Goal: Transaction & Acquisition: Purchase product/service

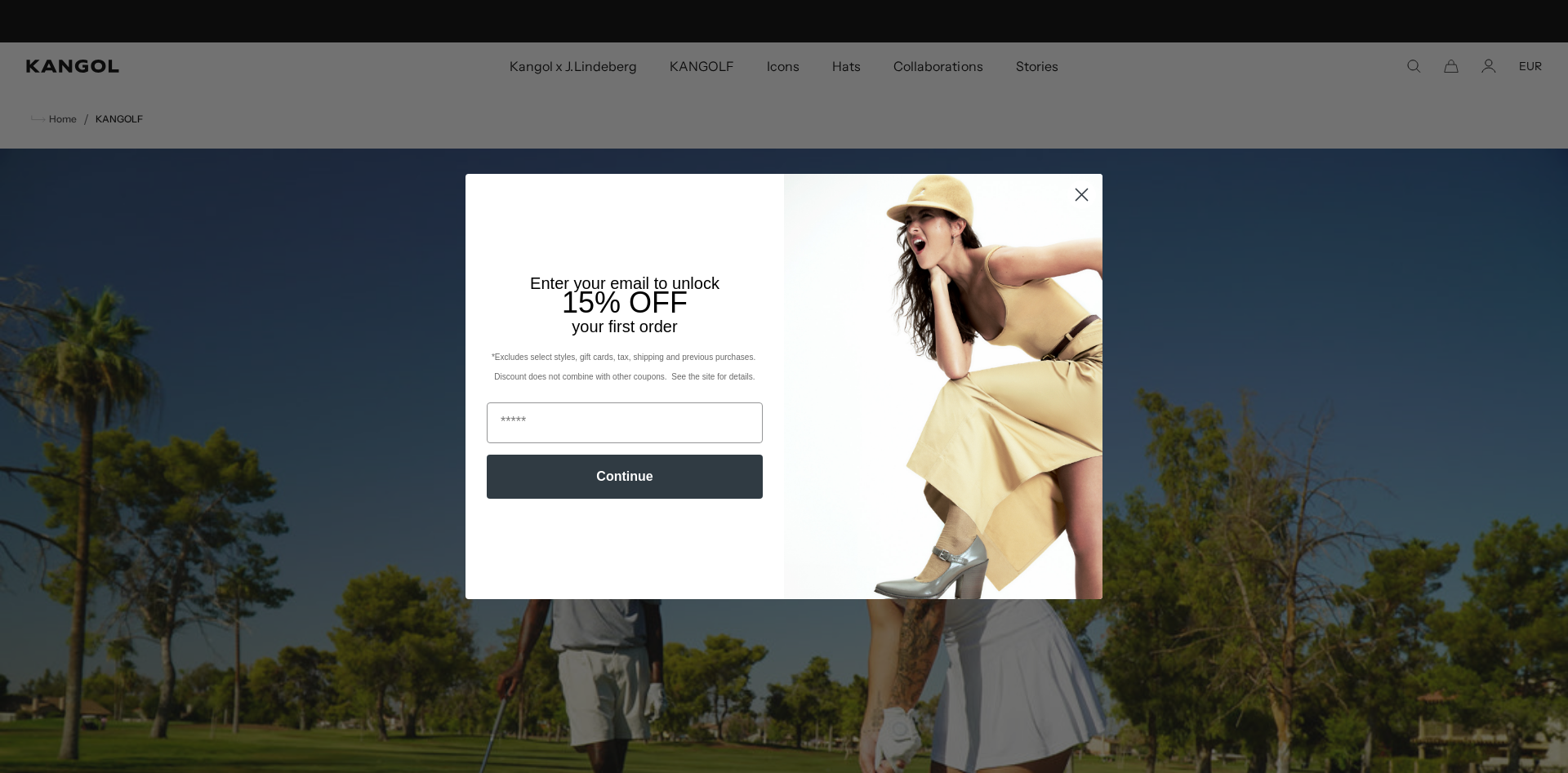
scroll to position [0, 337]
click at [1076, 190] on icon "Close dialog" at bounding box center [1082, 195] width 11 height 11
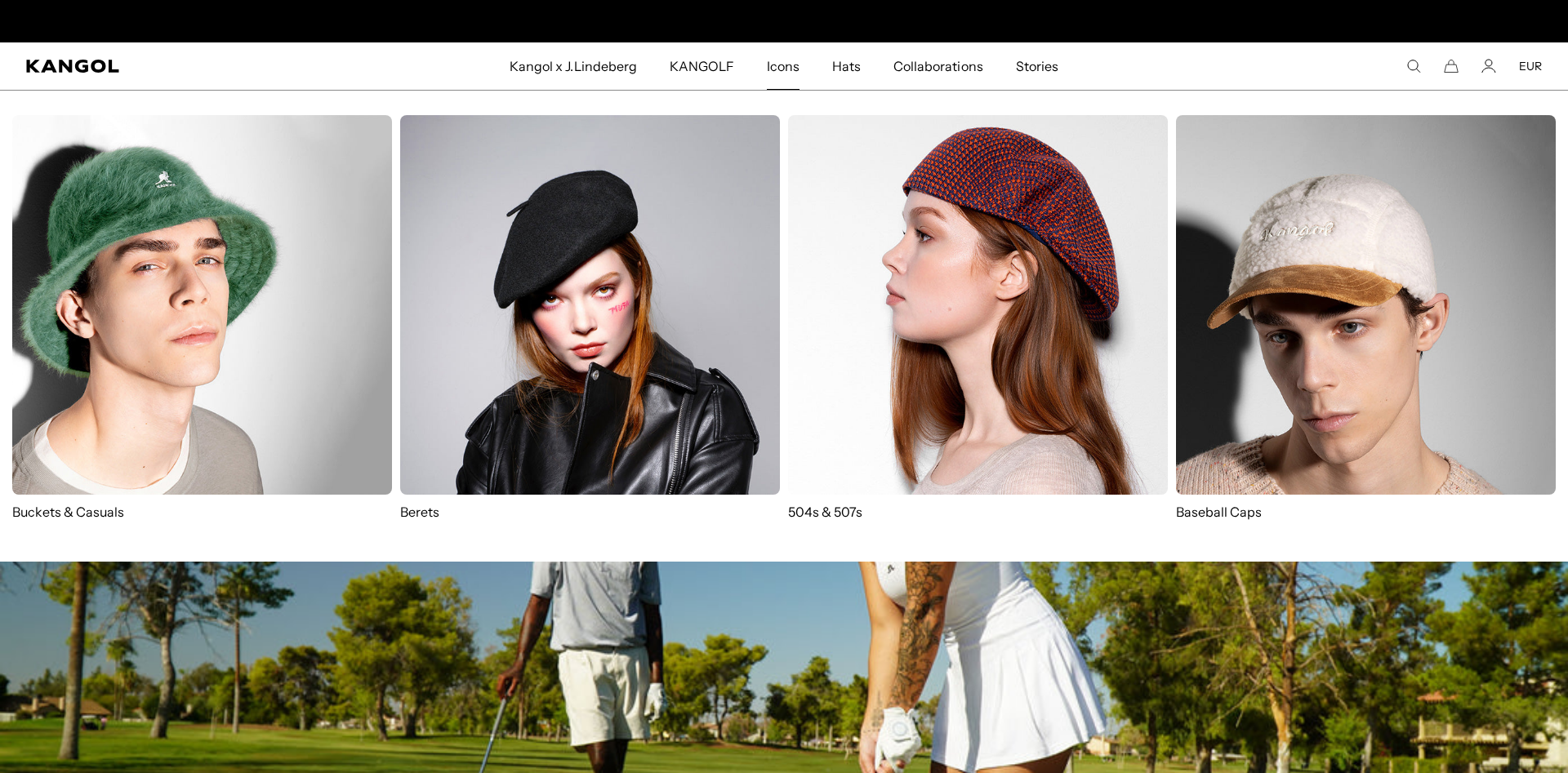
scroll to position [0, 0]
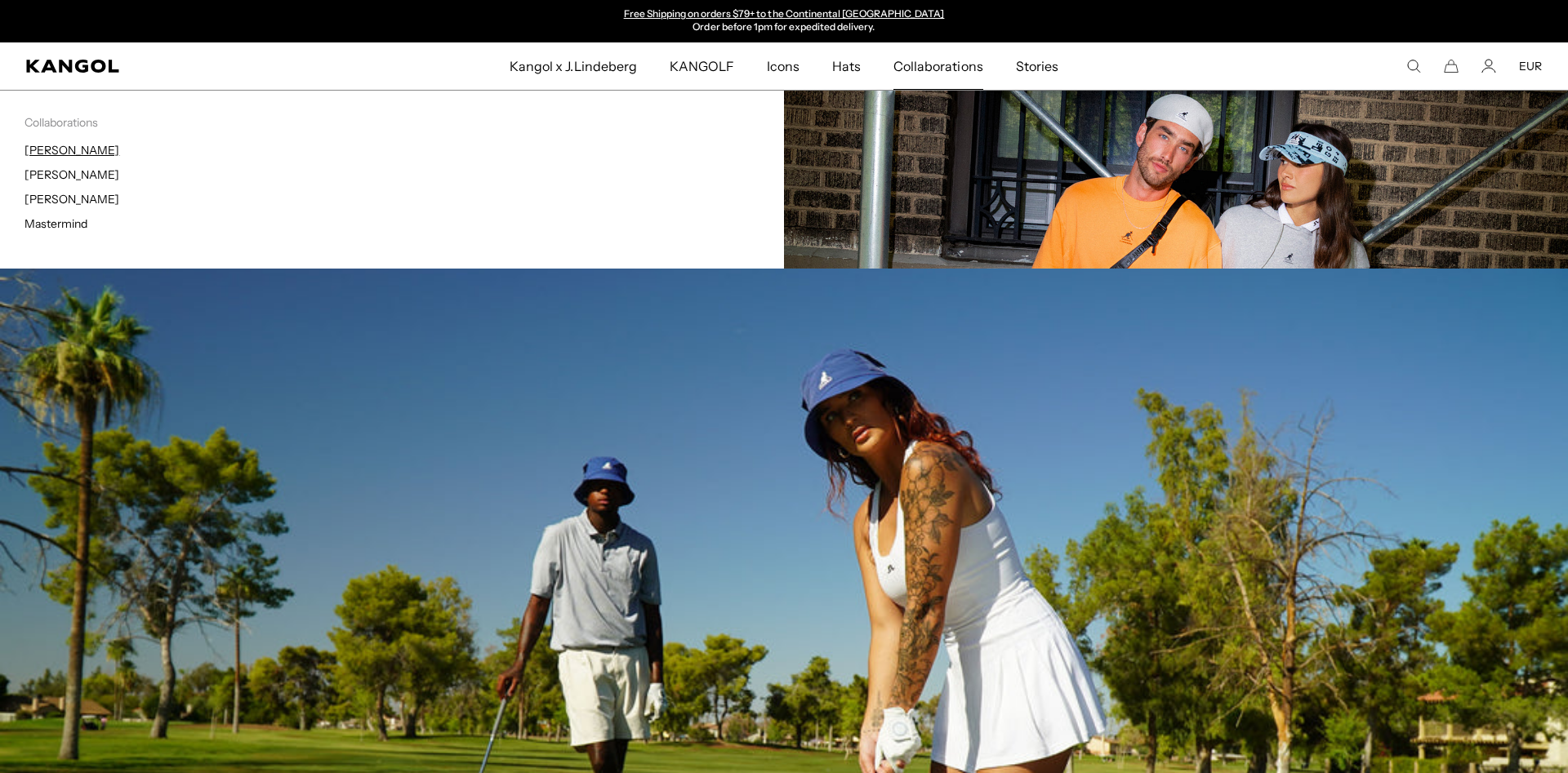
click at [76, 153] on link "[PERSON_NAME]" at bounding box center [72, 149] width 95 height 14
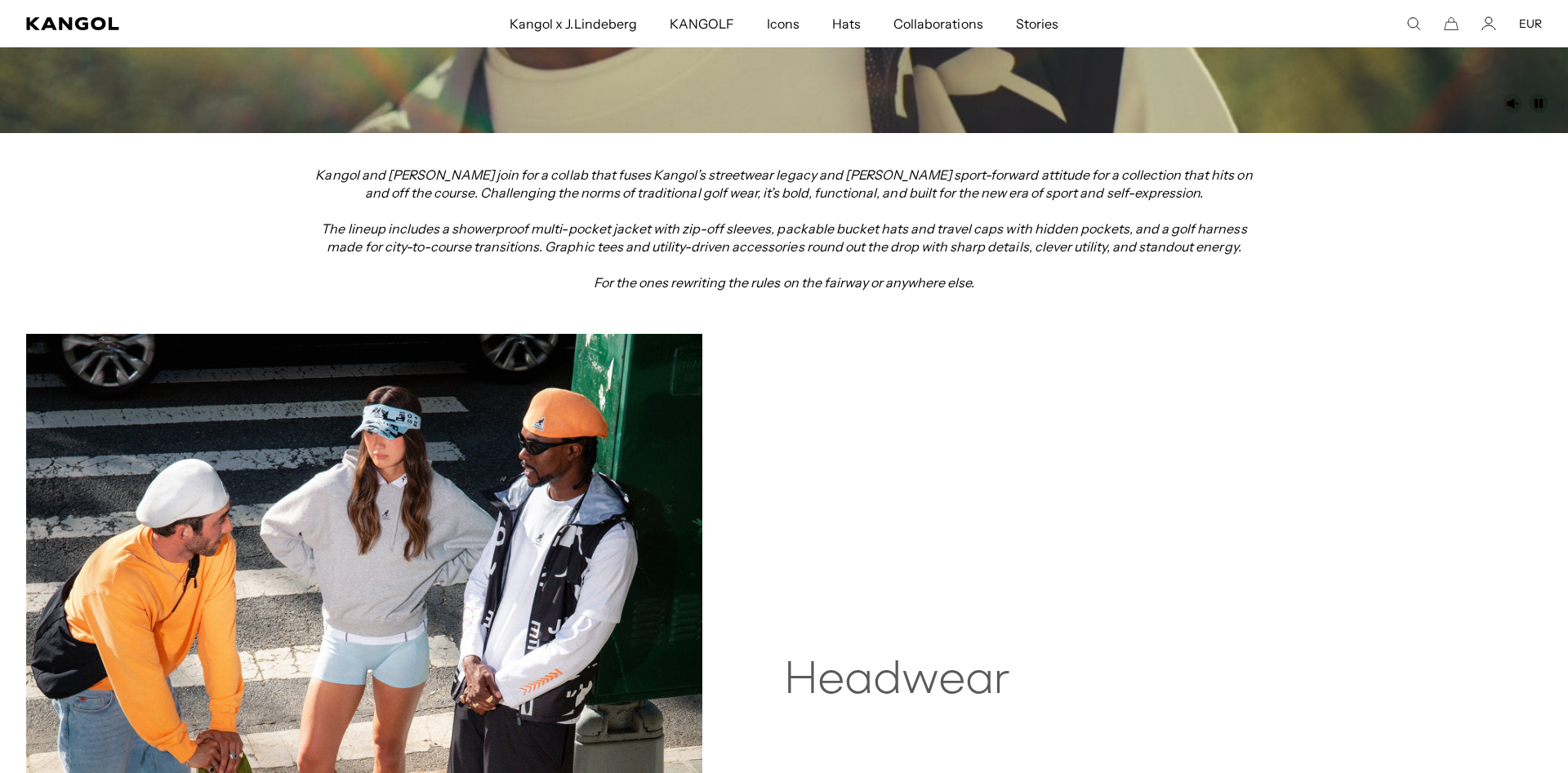
scroll to position [798, 0]
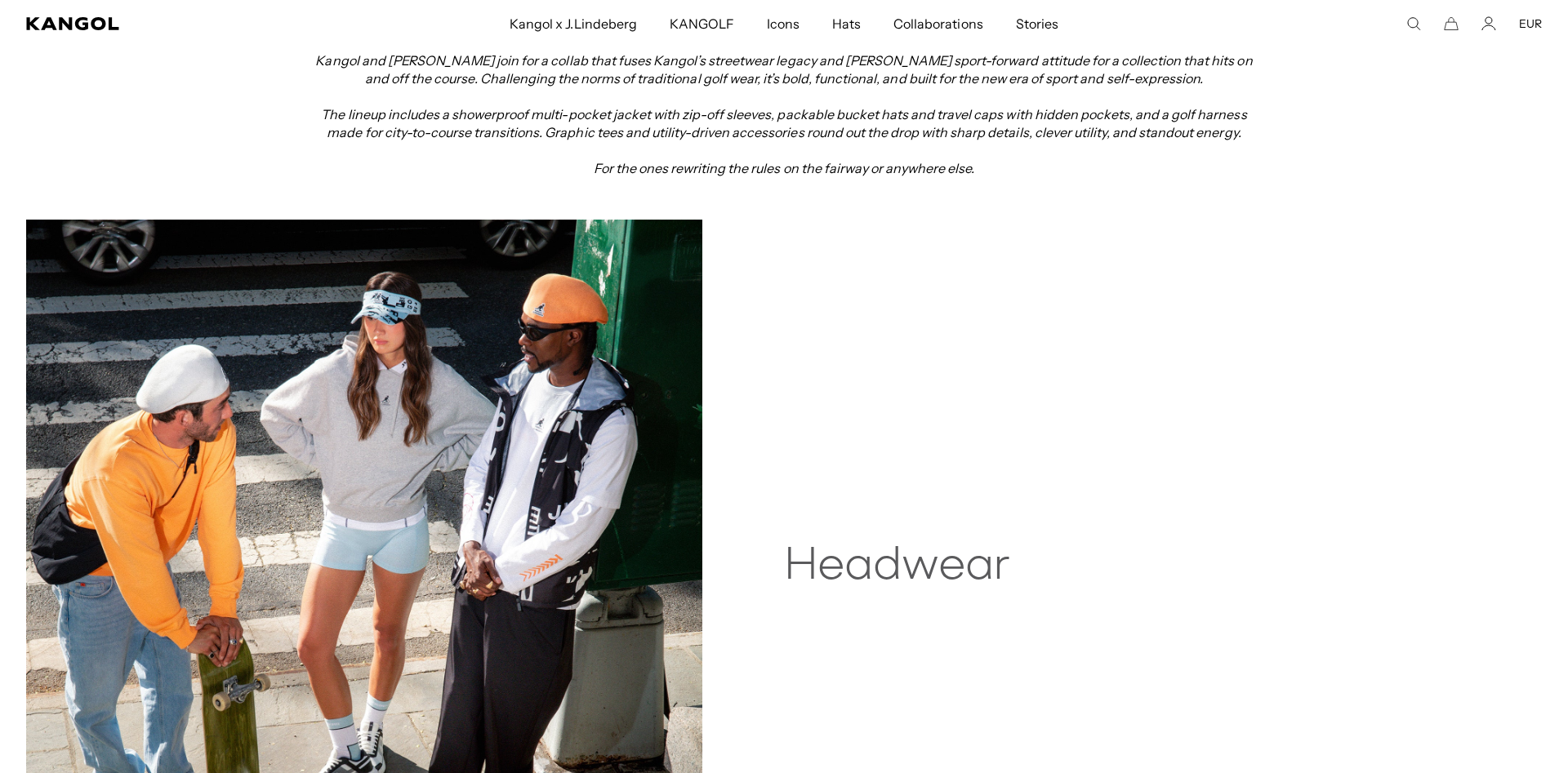
click at [572, 397] on img at bounding box center [364, 558] width 676 height 676
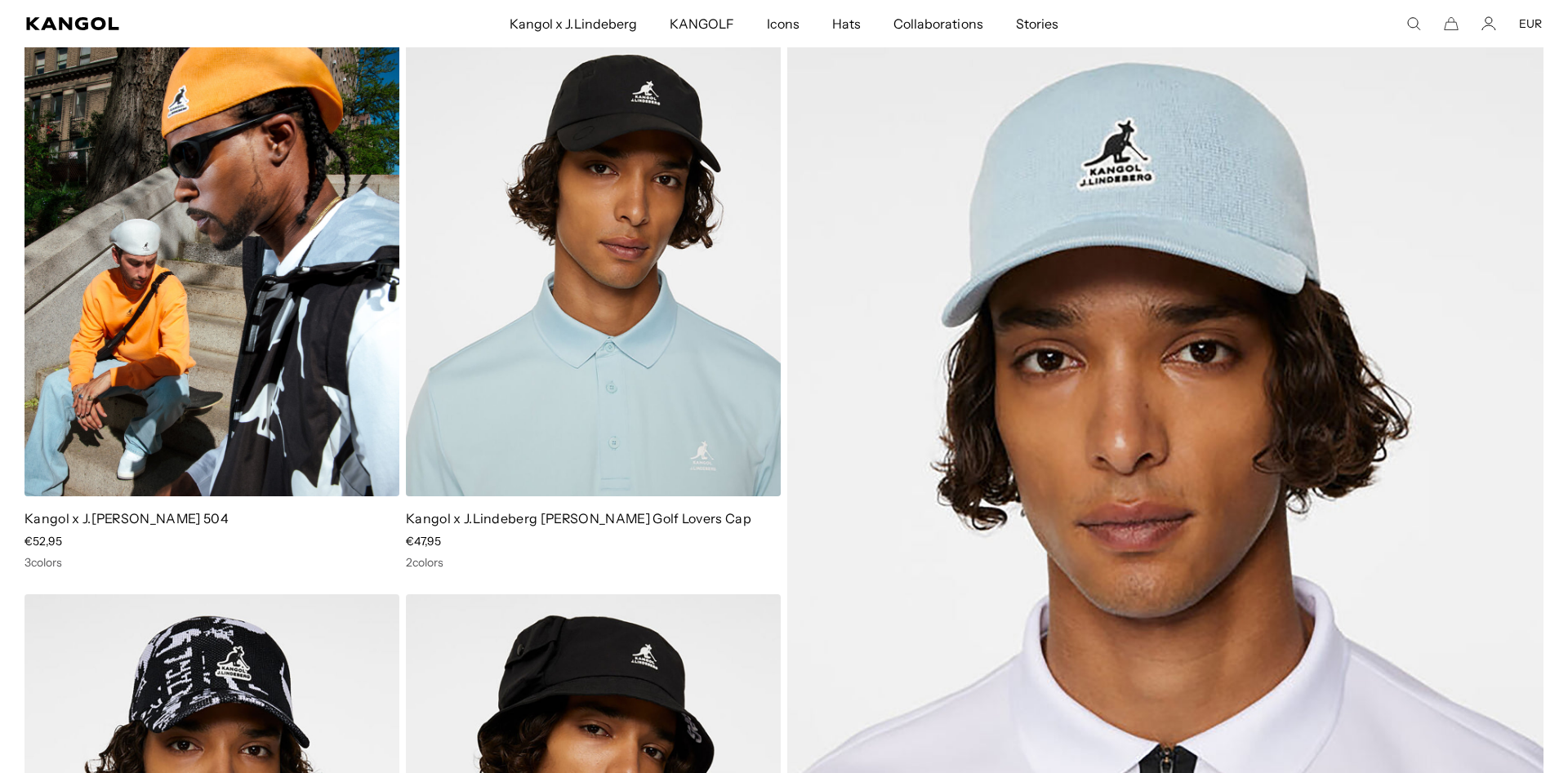
click at [297, 298] on img at bounding box center [212, 261] width 375 height 471
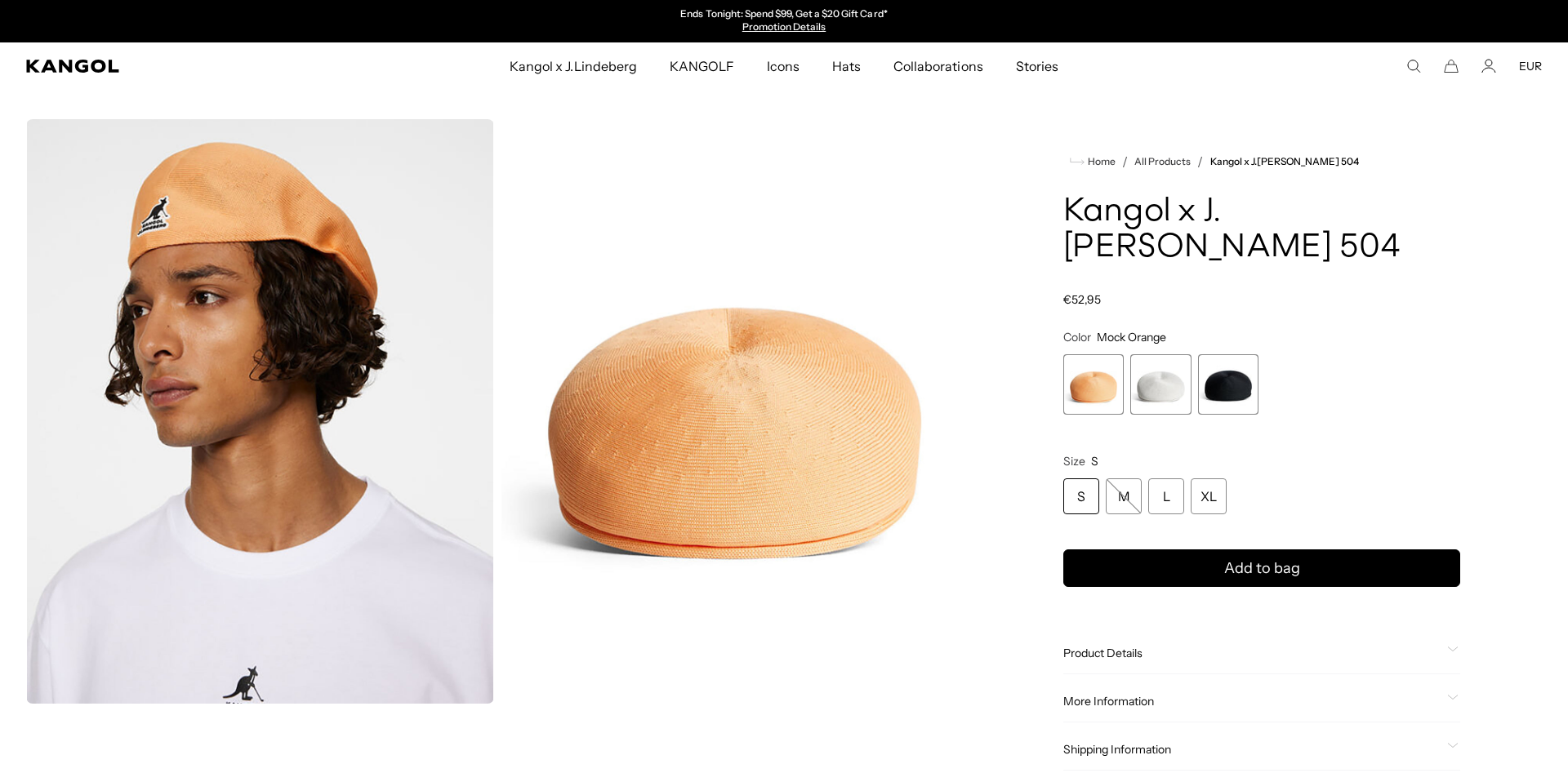
click at [1239, 391] on span "3 of 3" at bounding box center [1227, 384] width 60 height 60
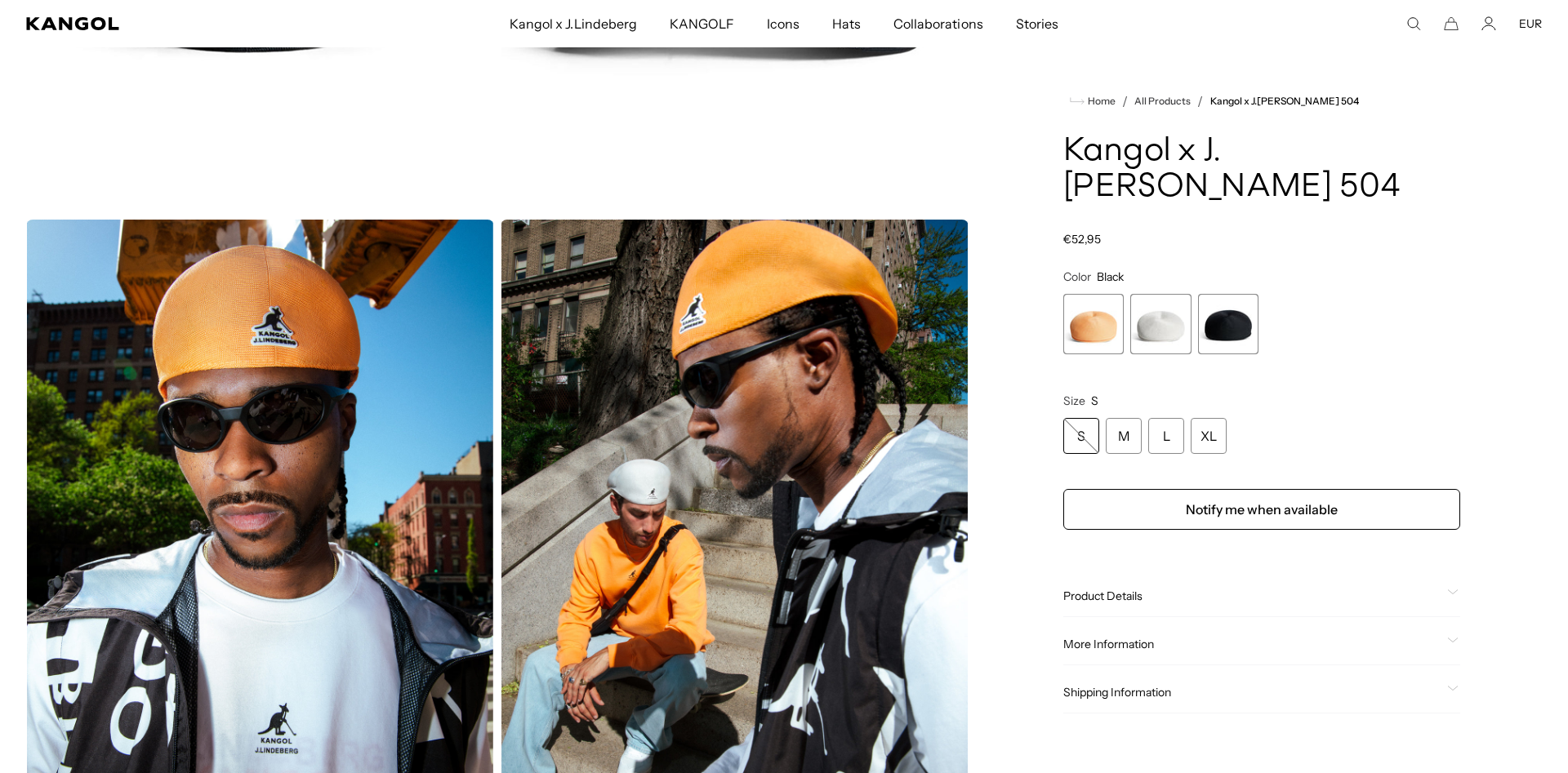
scroll to position [0, 337]
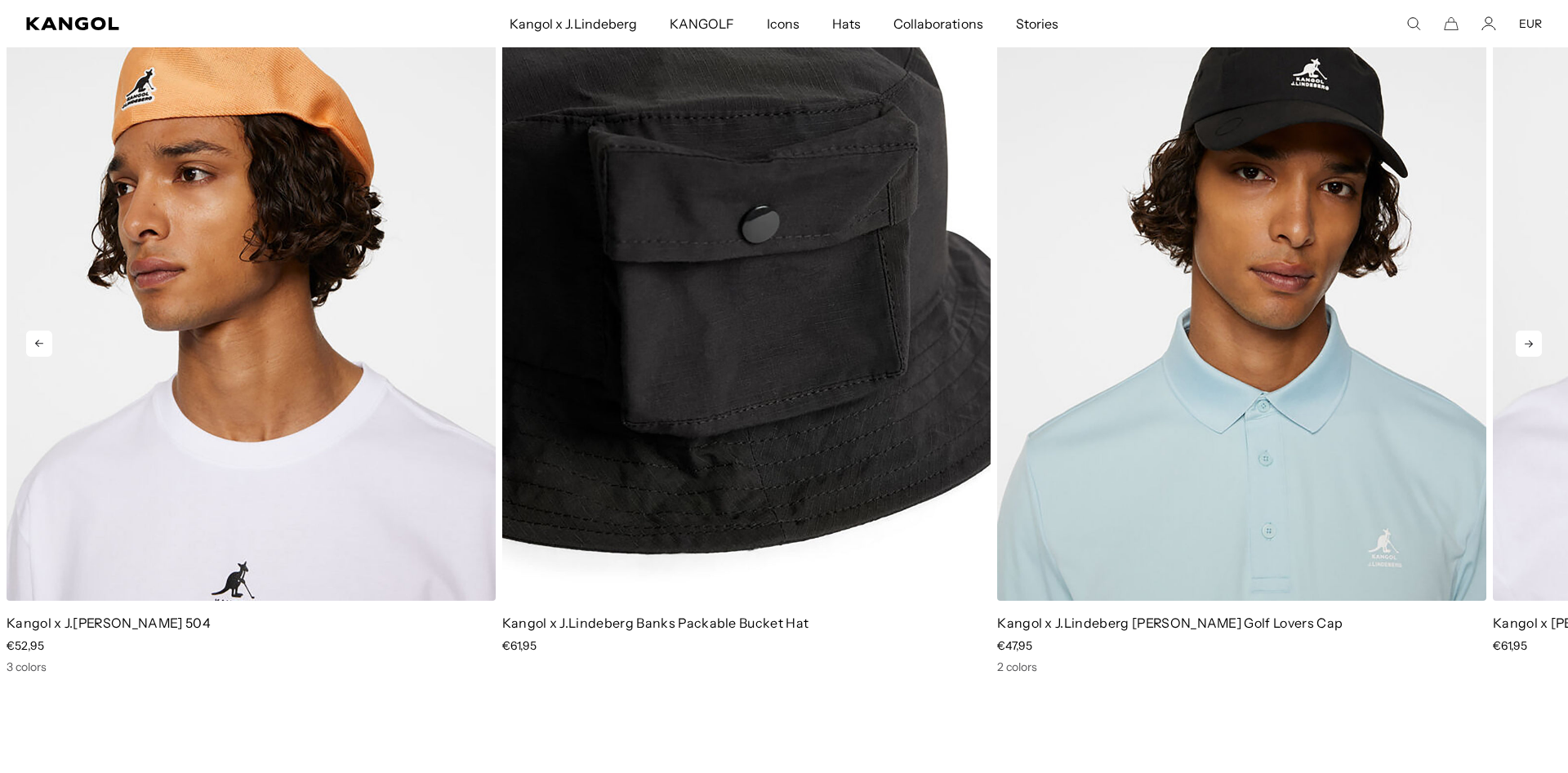
scroll to position [3331, 0]
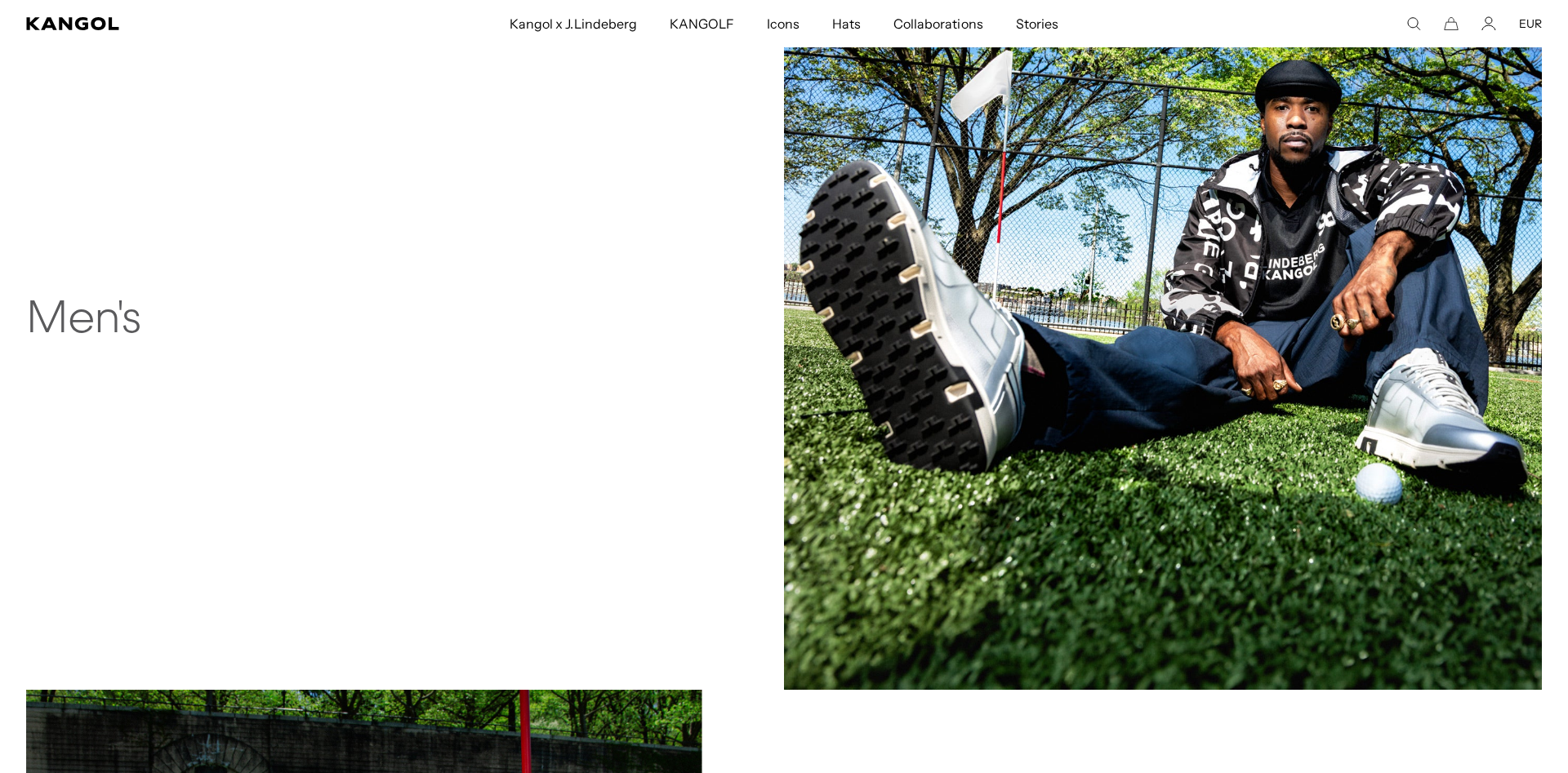
scroll to position [1713, 0]
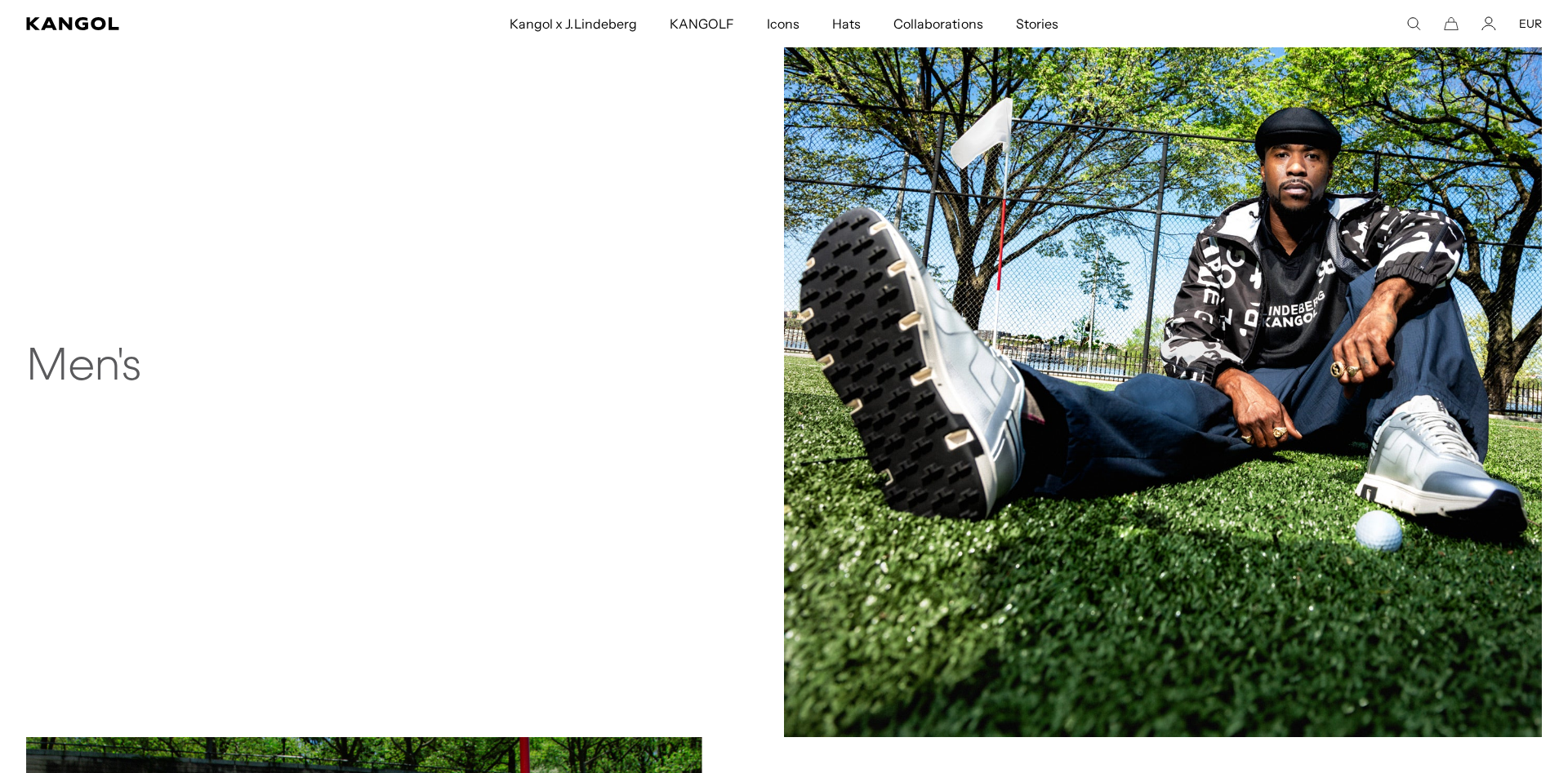
click at [1011, 376] on img at bounding box center [1162, 359] width 758 height 758
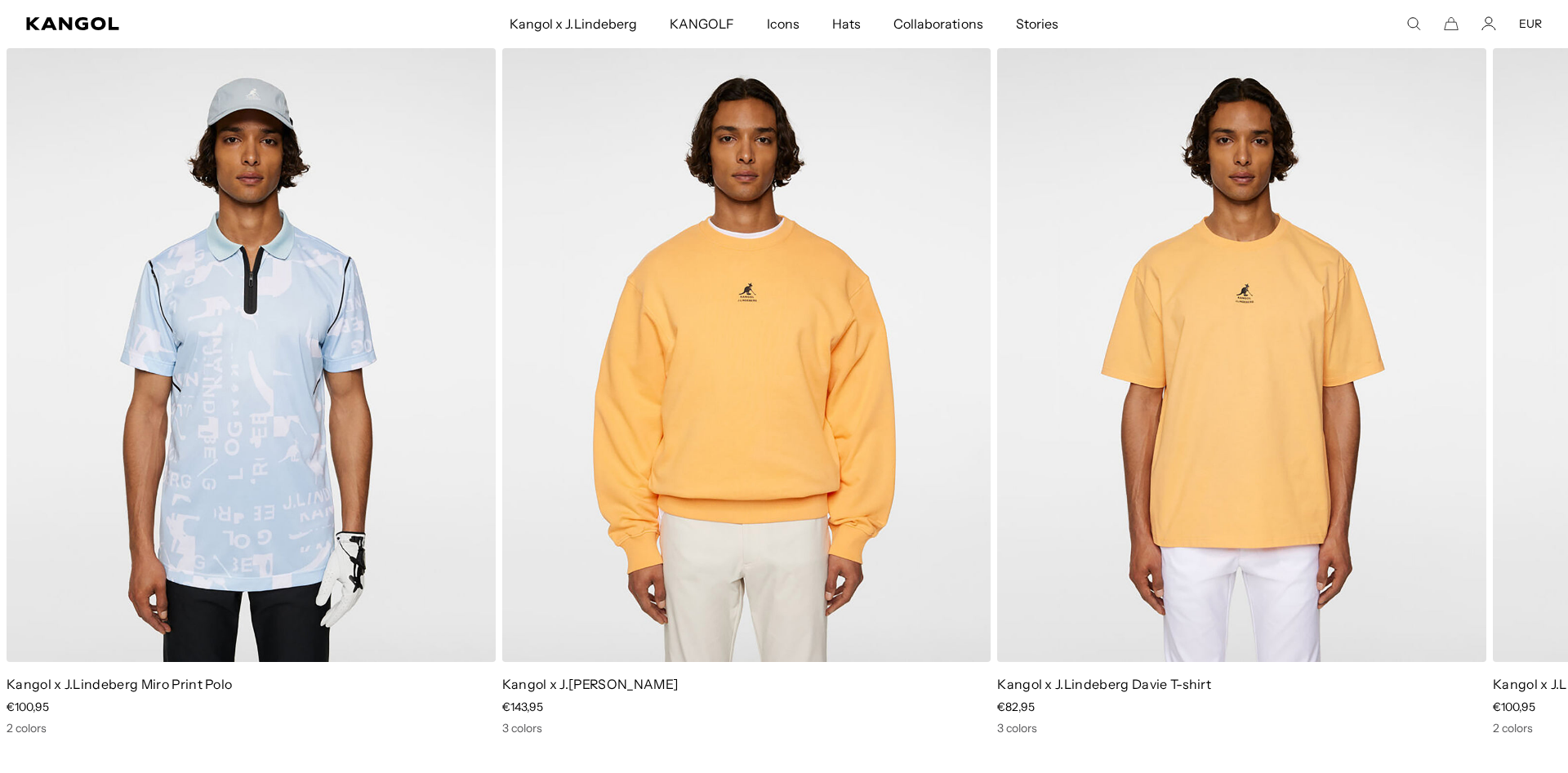
scroll to position [0, 337]
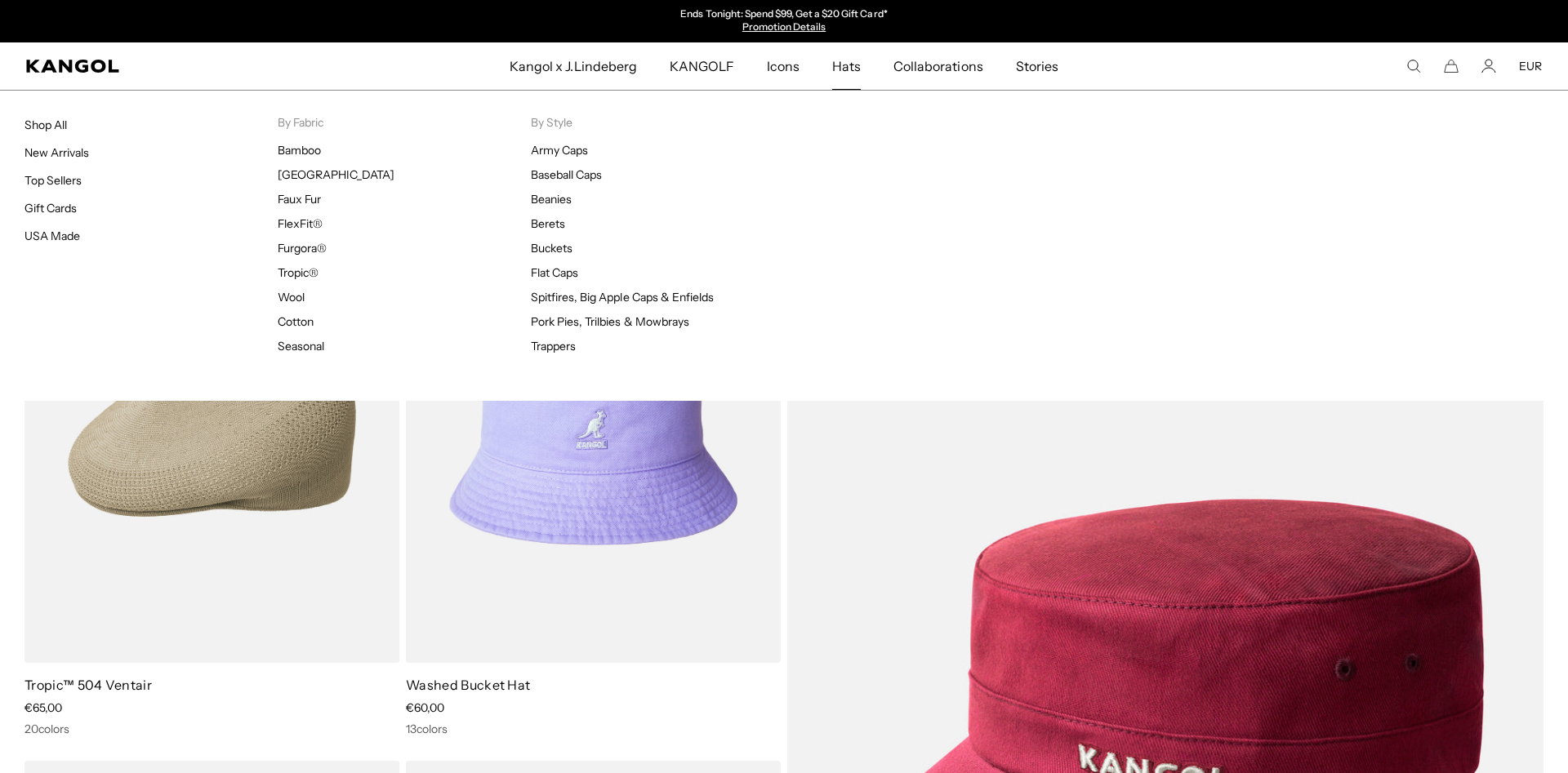
click at [850, 80] on span "Hats" at bounding box center [847, 65] width 29 height 47
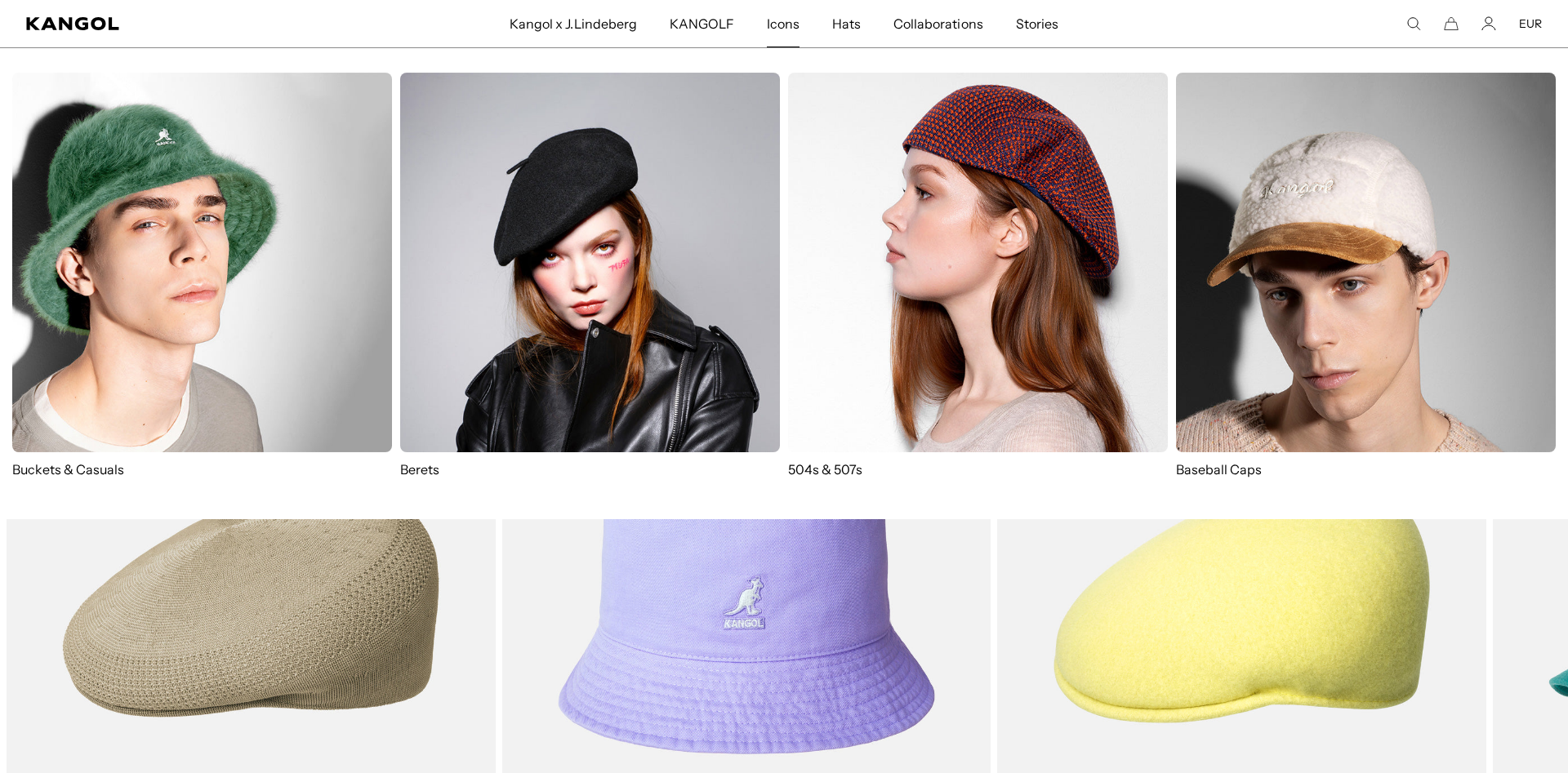
click at [787, 31] on span "Icons" at bounding box center [783, 23] width 33 height 47
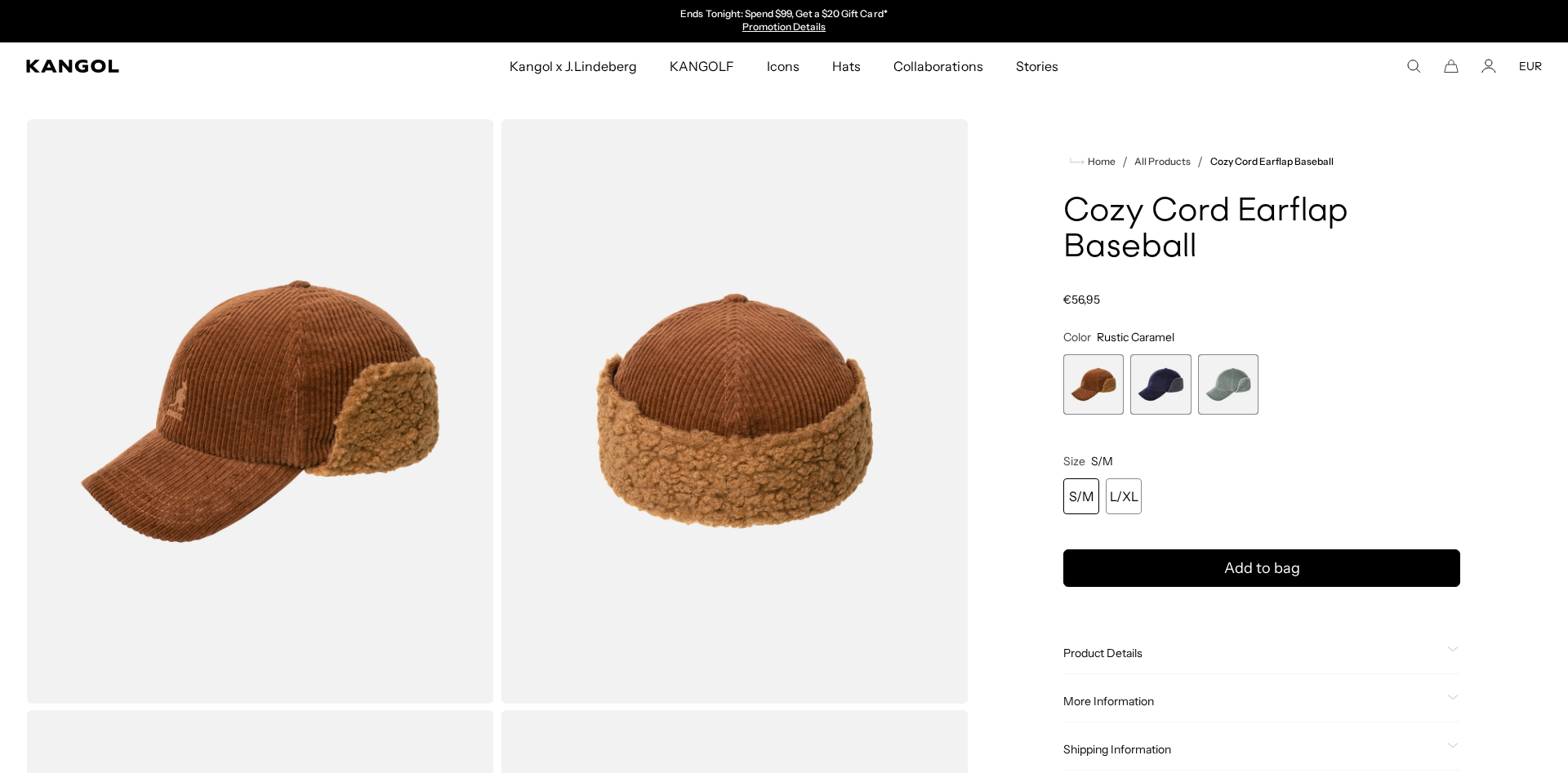
click at [1162, 384] on span "2 of 3" at bounding box center [1159, 384] width 60 height 60
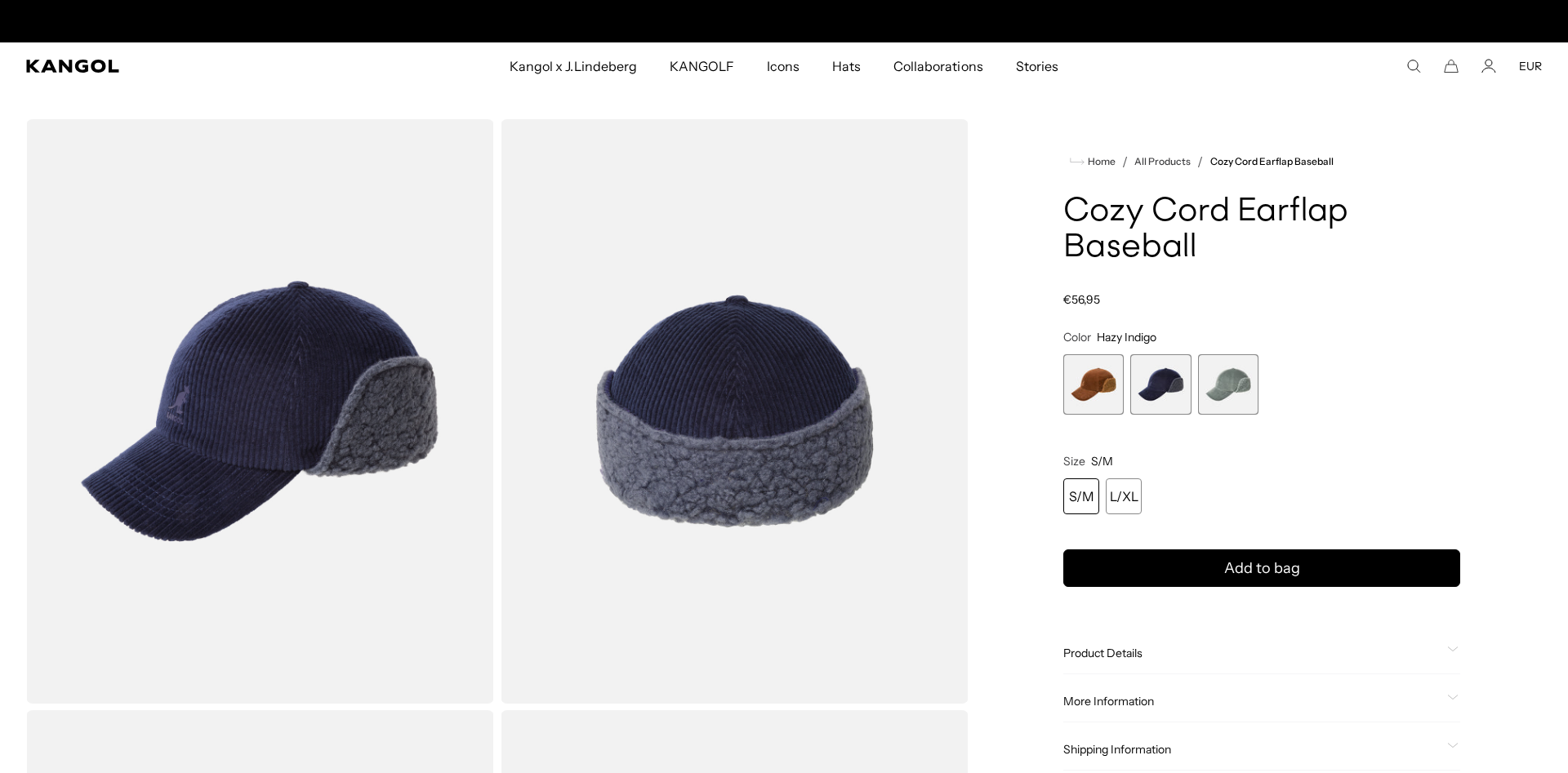
scroll to position [0, 337]
click at [1223, 368] on span "3 of 3" at bounding box center [1227, 384] width 60 height 60
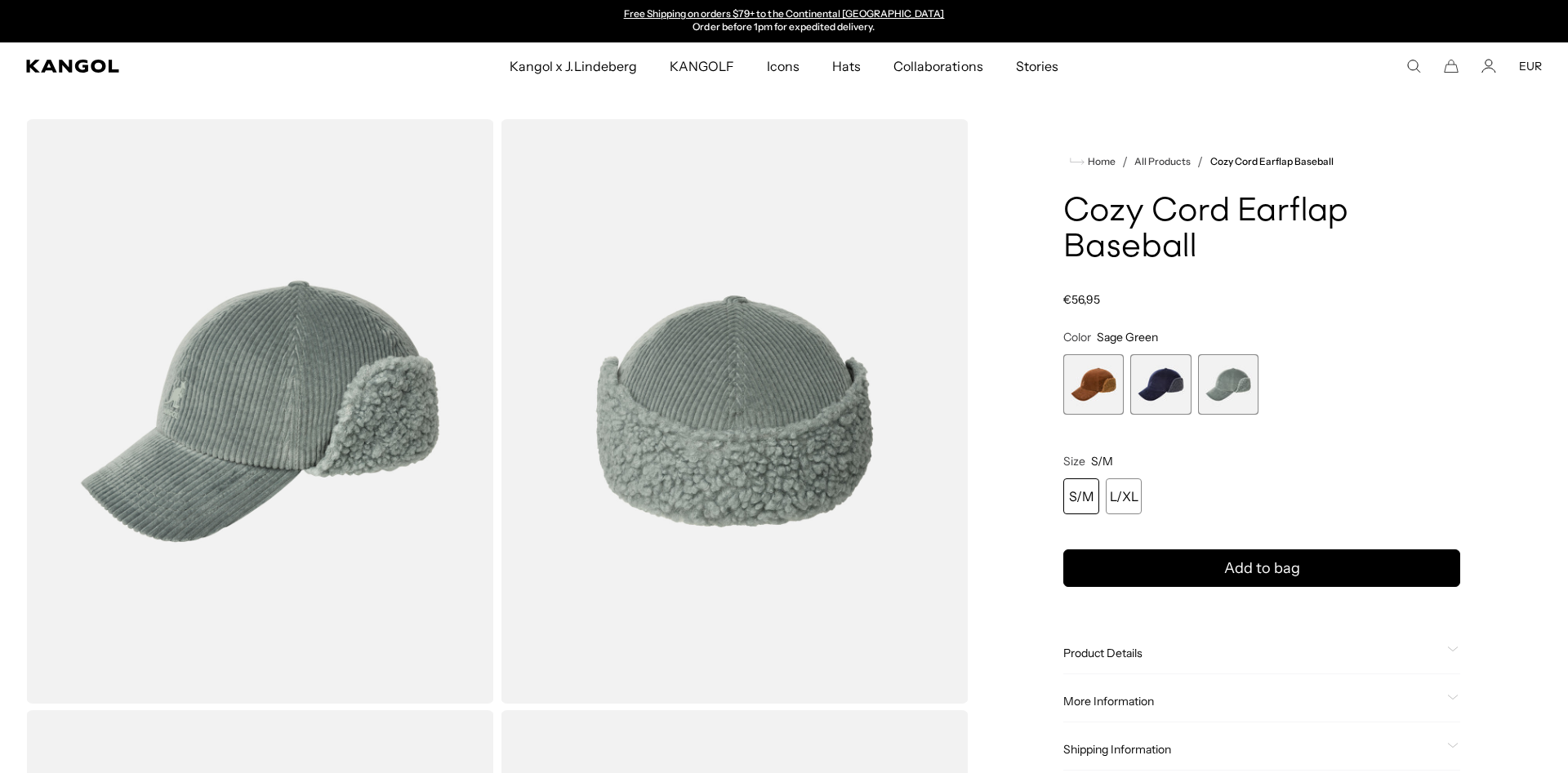
click at [1079, 386] on span "1 of 3" at bounding box center [1093, 384] width 60 height 60
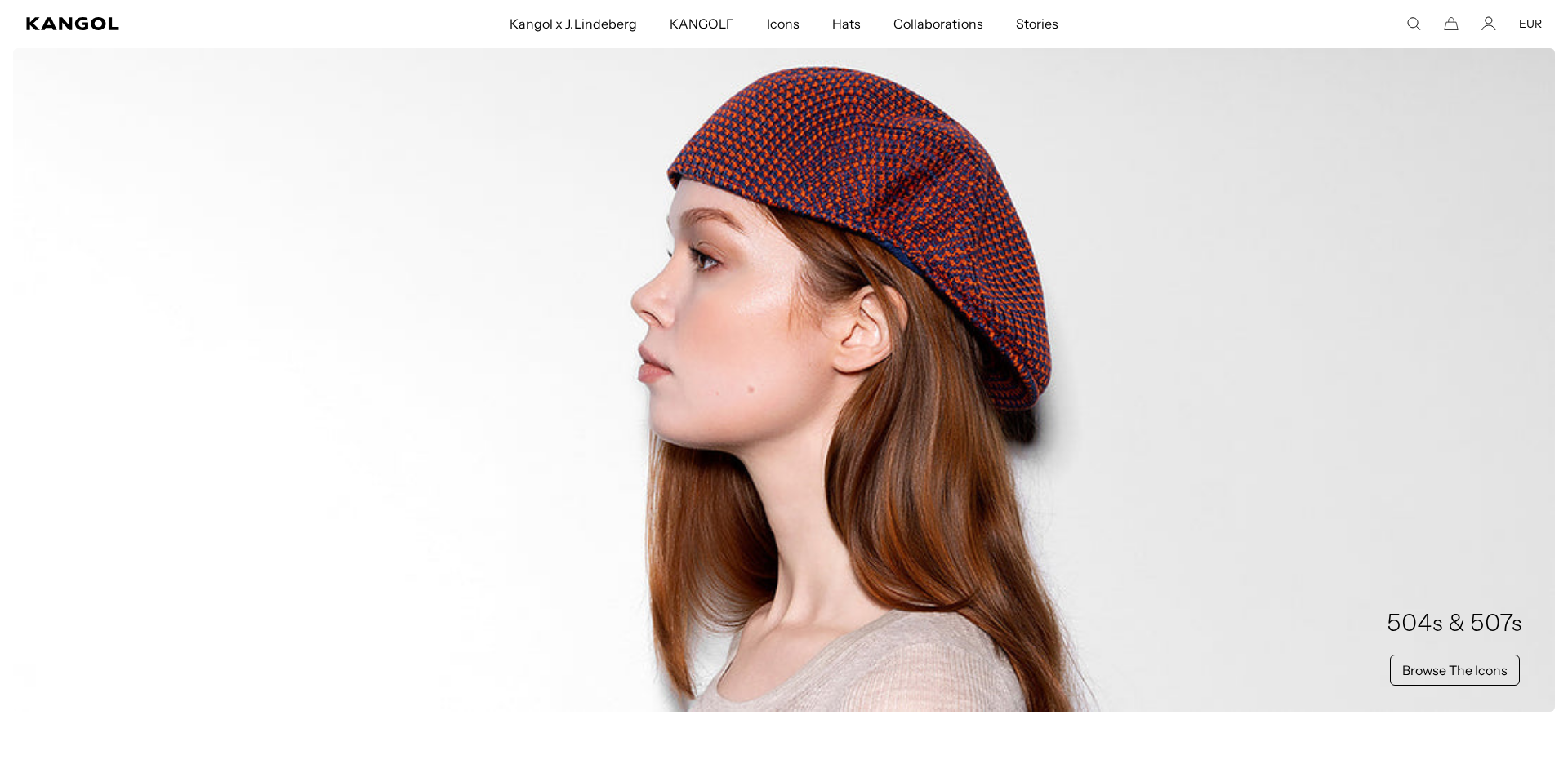
scroll to position [1083, 0]
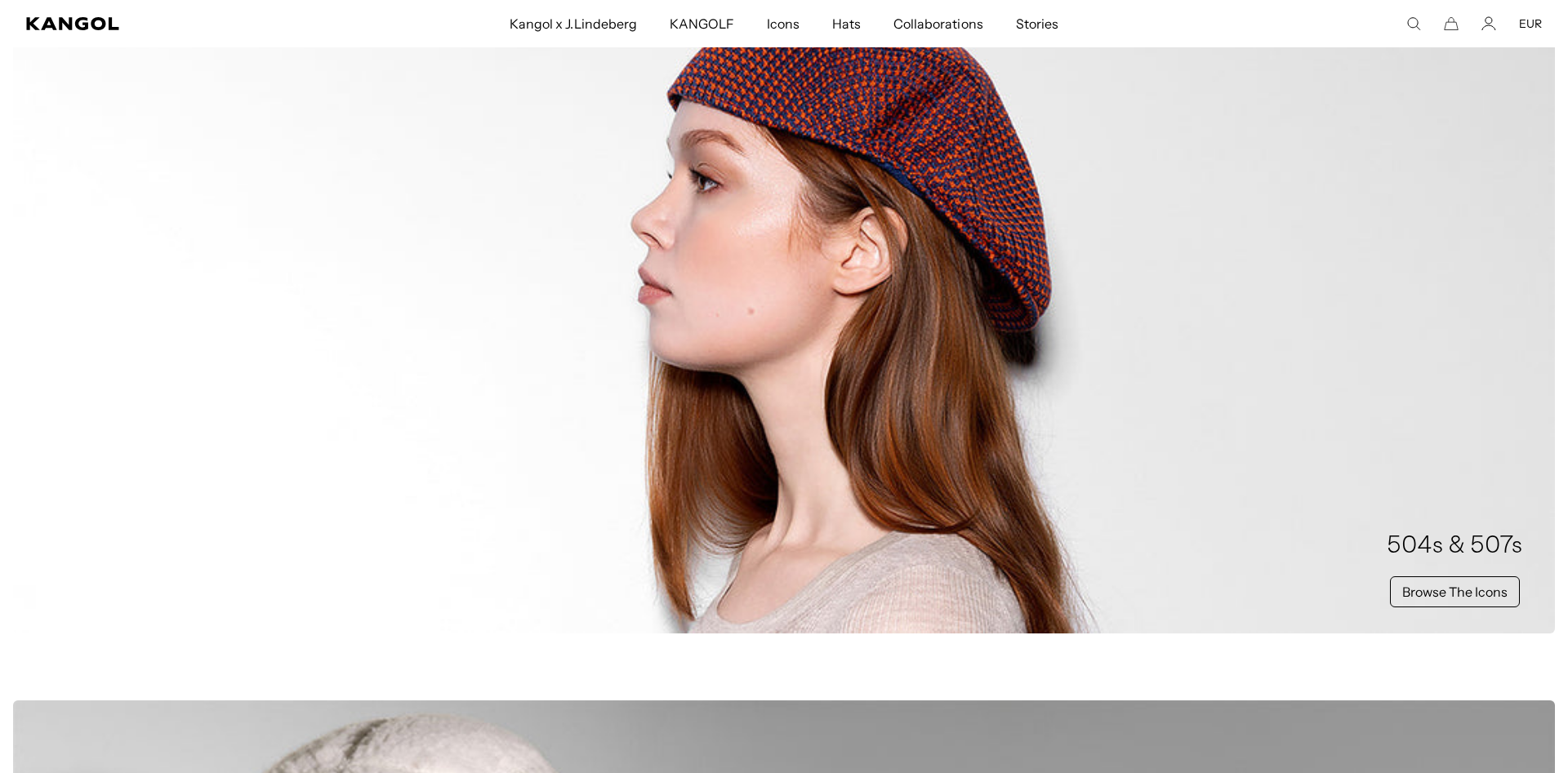
click at [1111, 301] on div "504s & 507s Browse The Icons" at bounding box center [784, 301] width 1541 height 664
click at [910, 240] on div "504s & 507s Browse The Icons" at bounding box center [784, 301] width 1541 height 664
click at [1456, 602] on link "Browse The Icons" at bounding box center [1454, 592] width 130 height 31
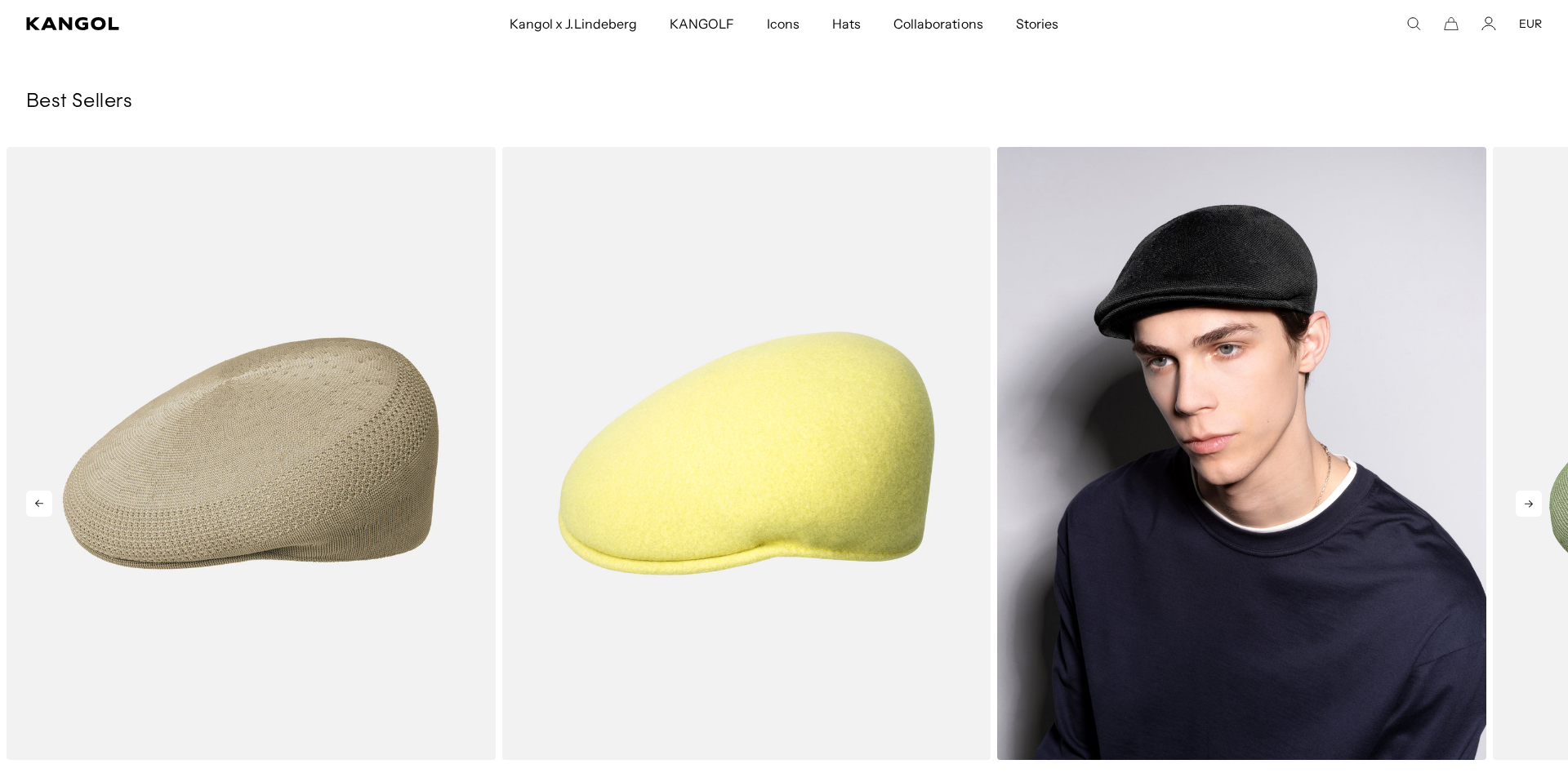
scroll to position [4247, 0]
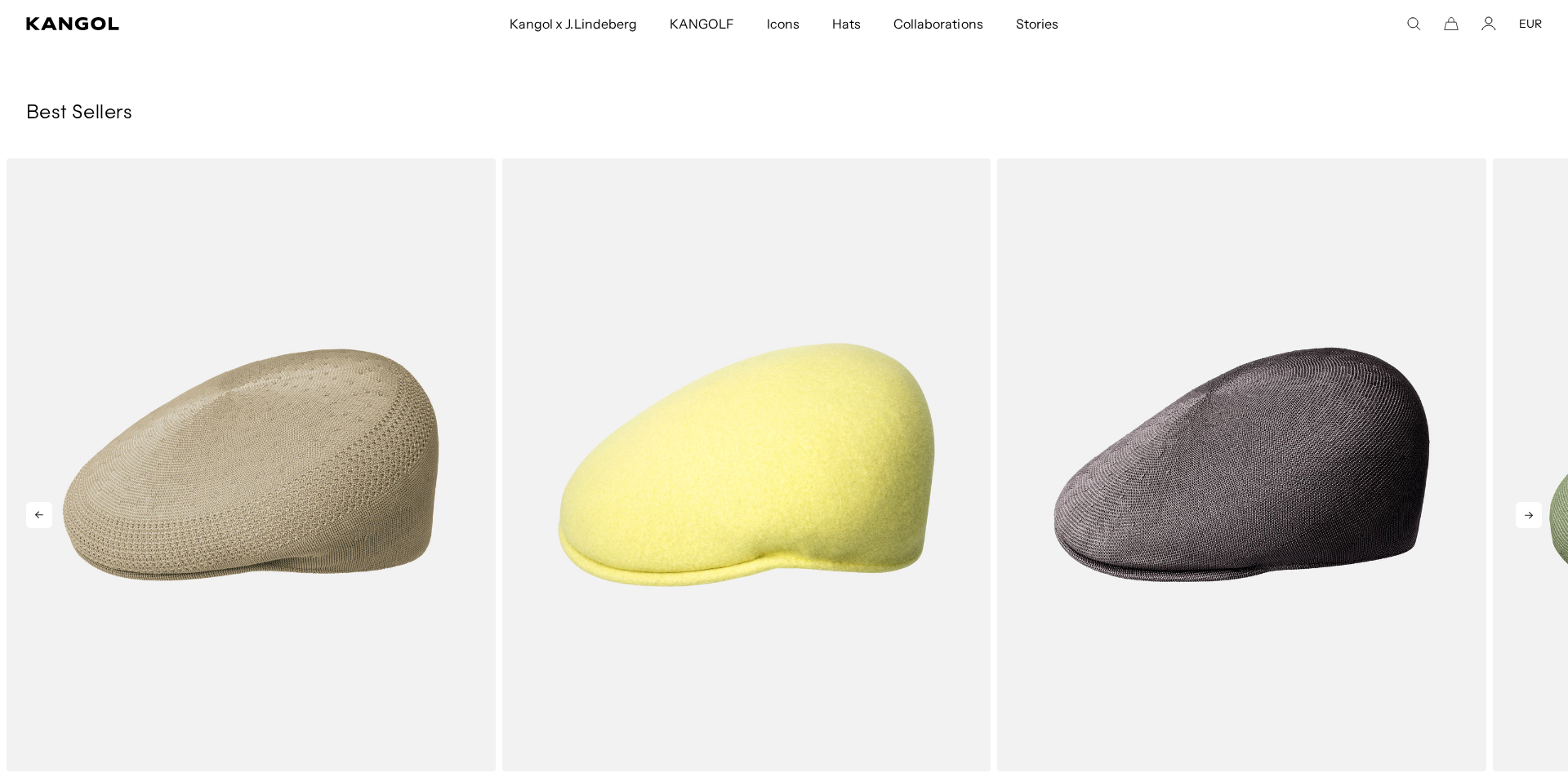
click at [1533, 515] on icon at bounding box center [1528, 516] width 9 height 8
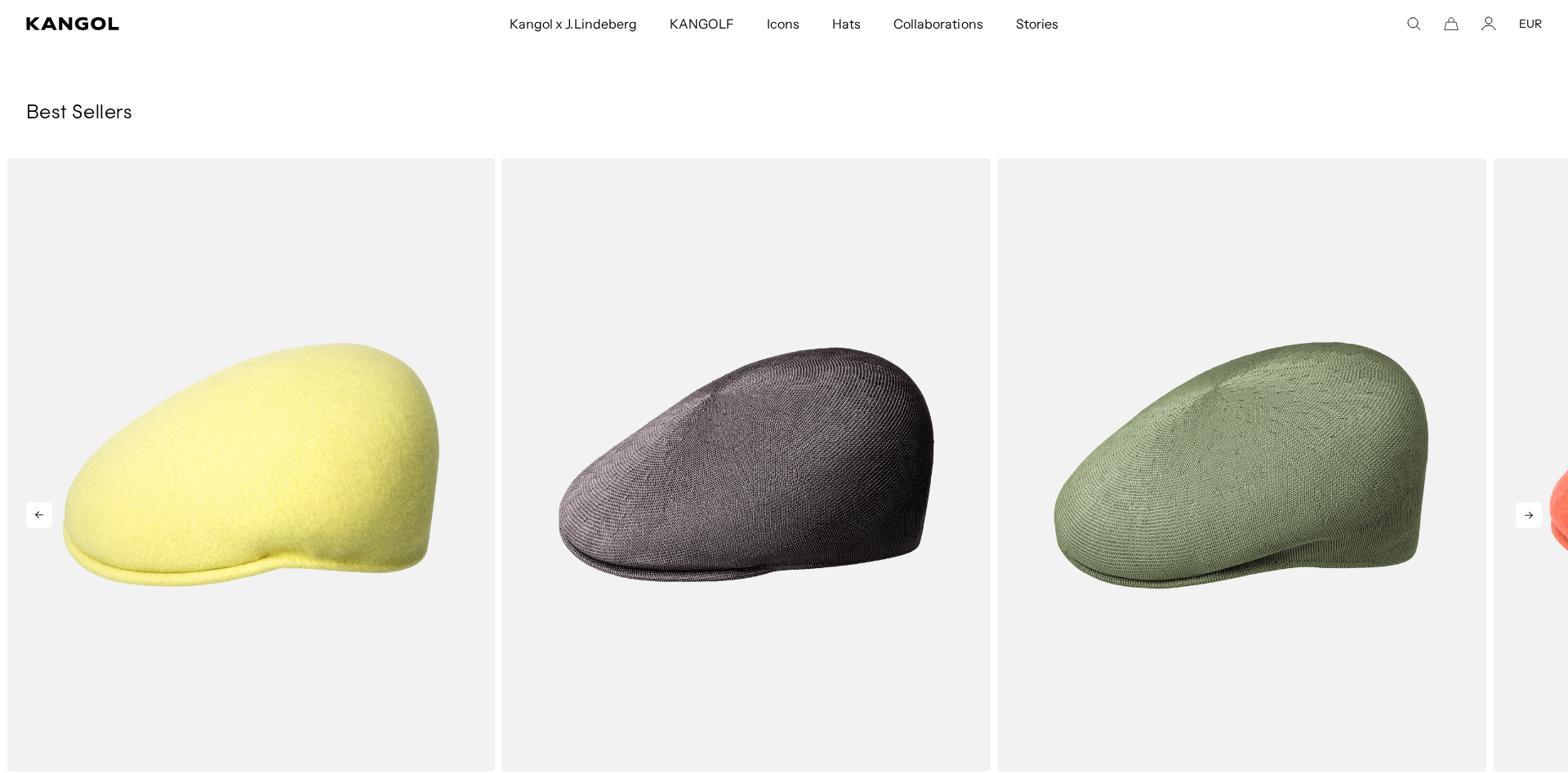
click at [1532, 515] on icon at bounding box center [1528, 516] width 9 height 8
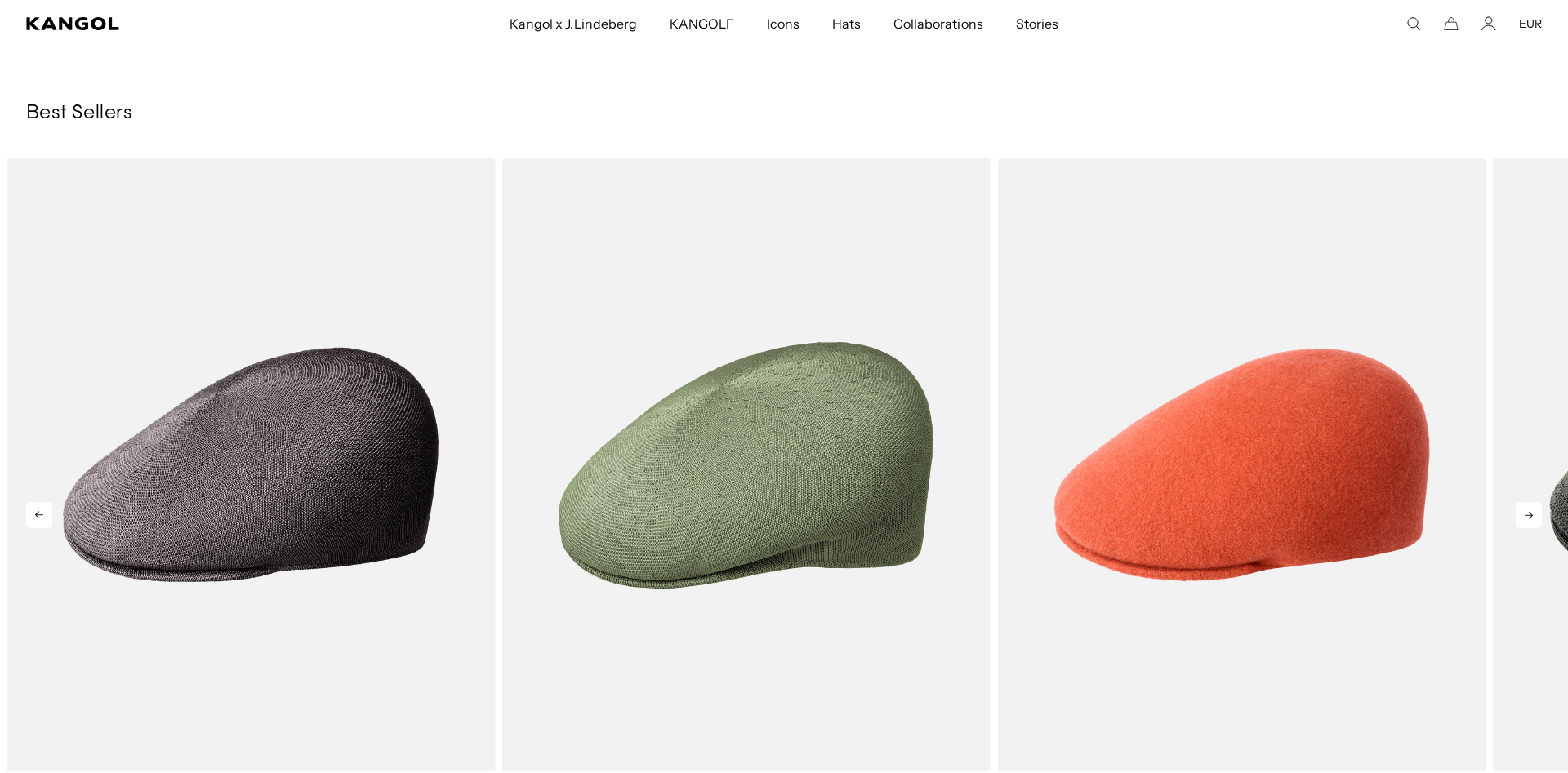
click at [1532, 515] on icon at bounding box center [1528, 516] width 9 height 8
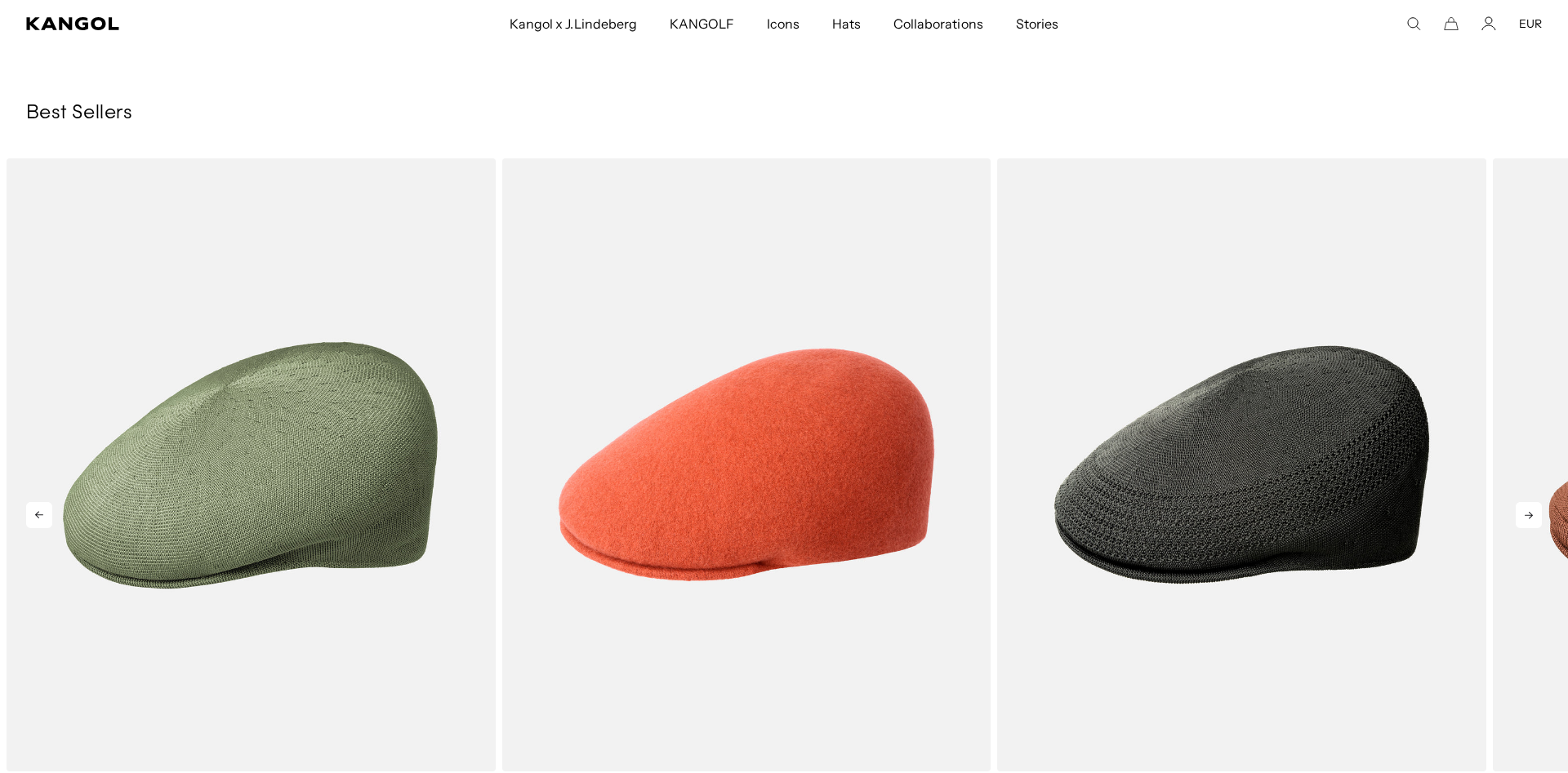
click at [1532, 515] on icon at bounding box center [1528, 516] width 9 height 8
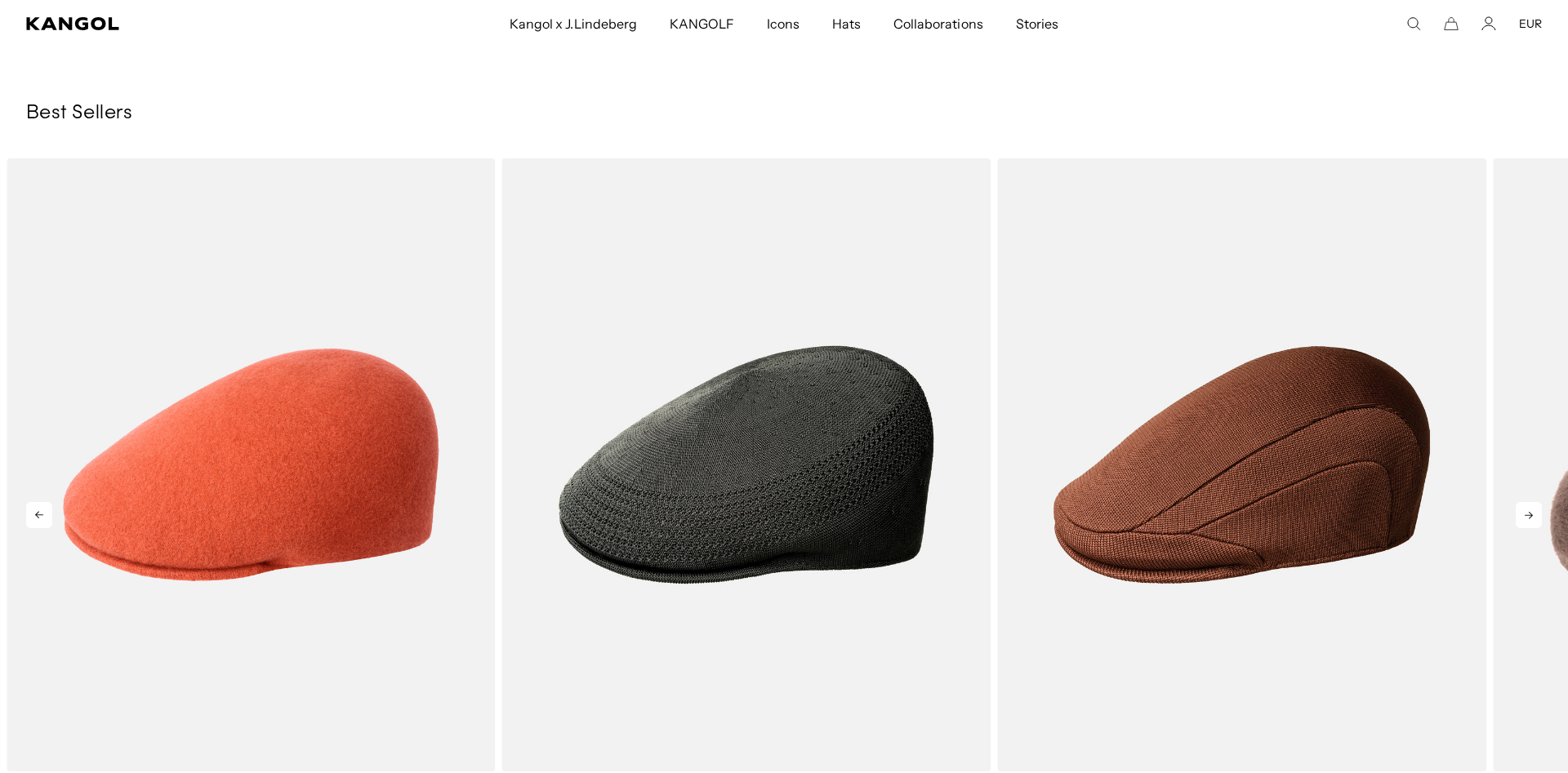
click at [1532, 515] on icon at bounding box center [1528, 516] width 9 height 8
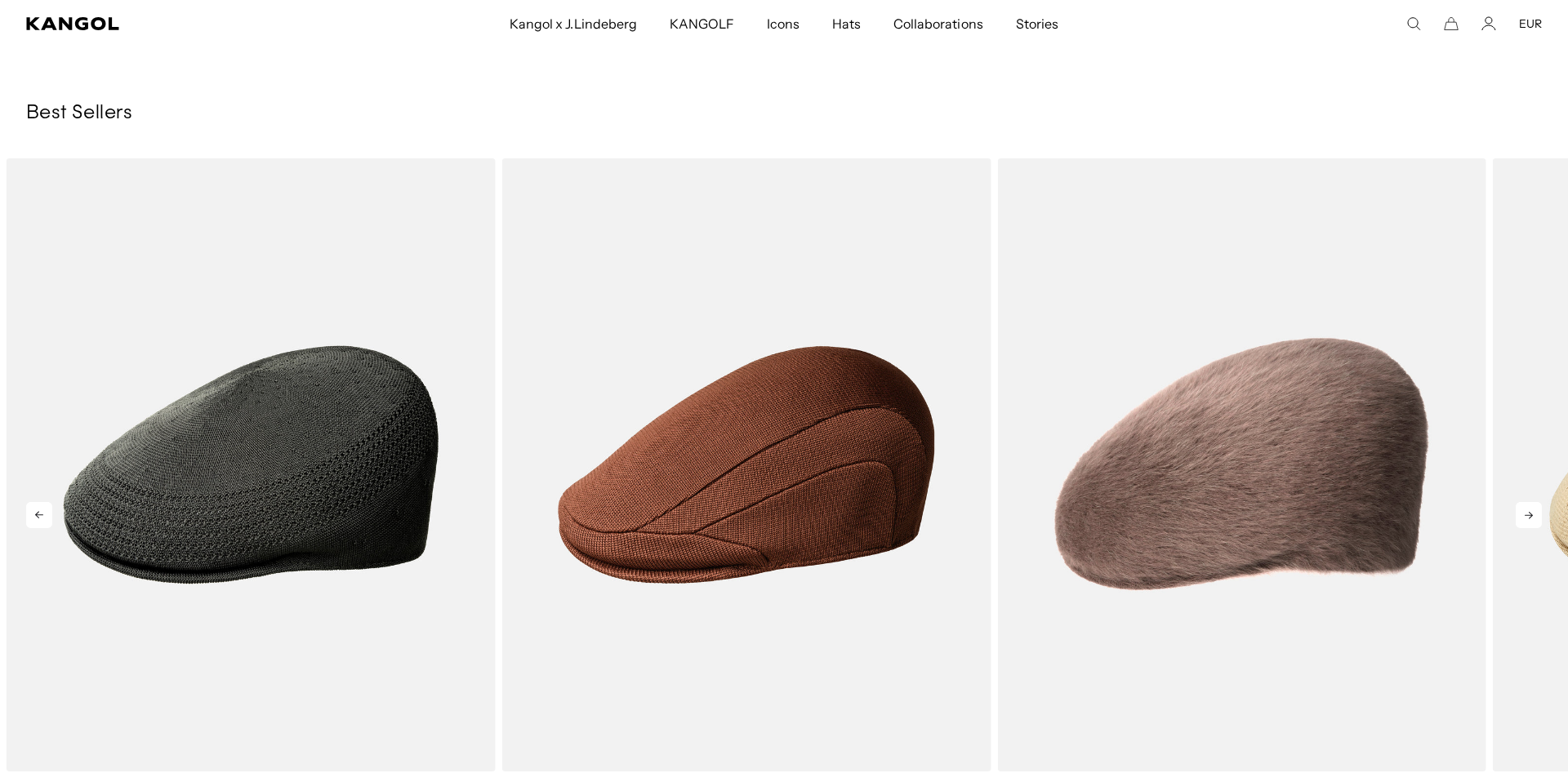
click at [1532, 515] on icon at bounding box center [1528, 516] width 9 height 8
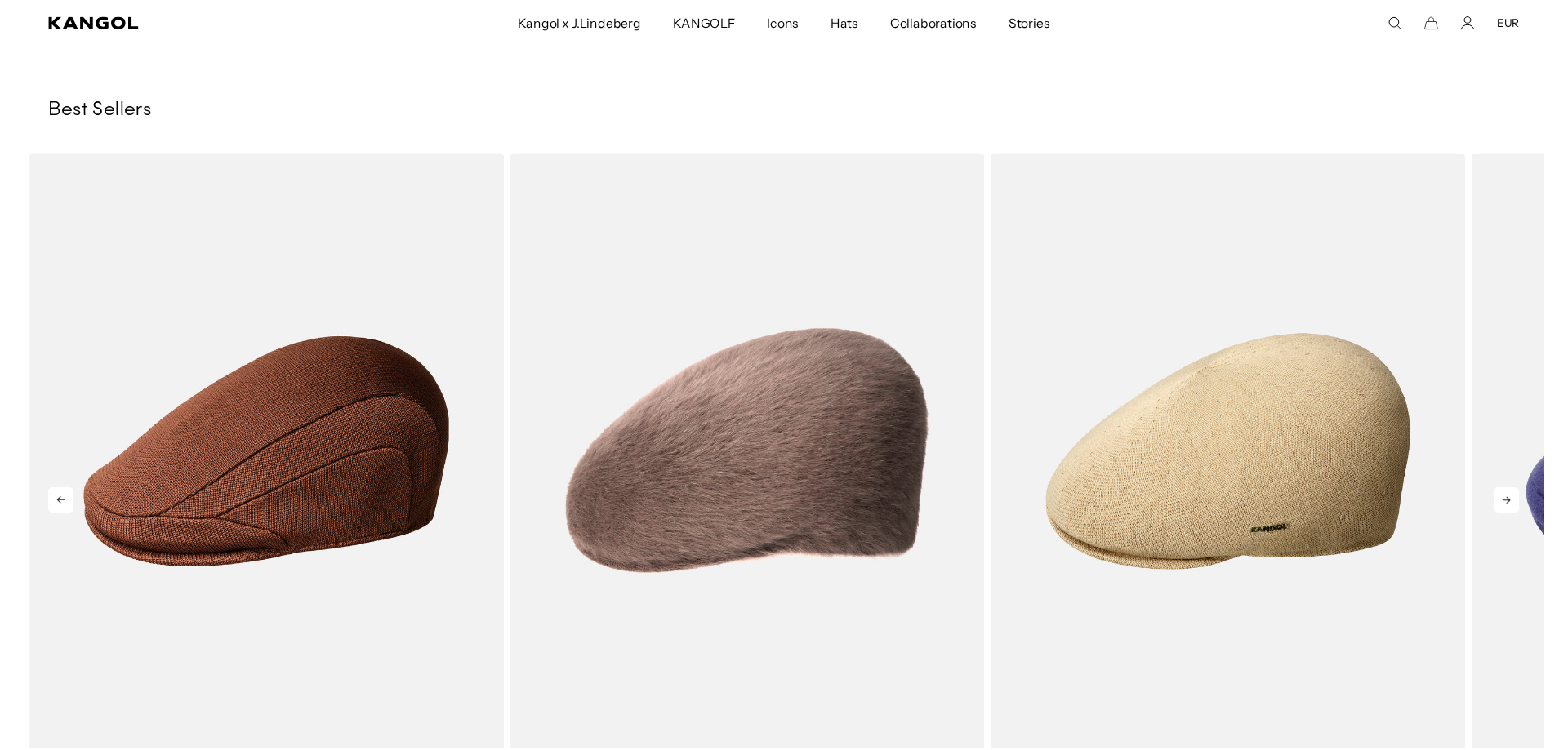
scroll to position [0, 0]
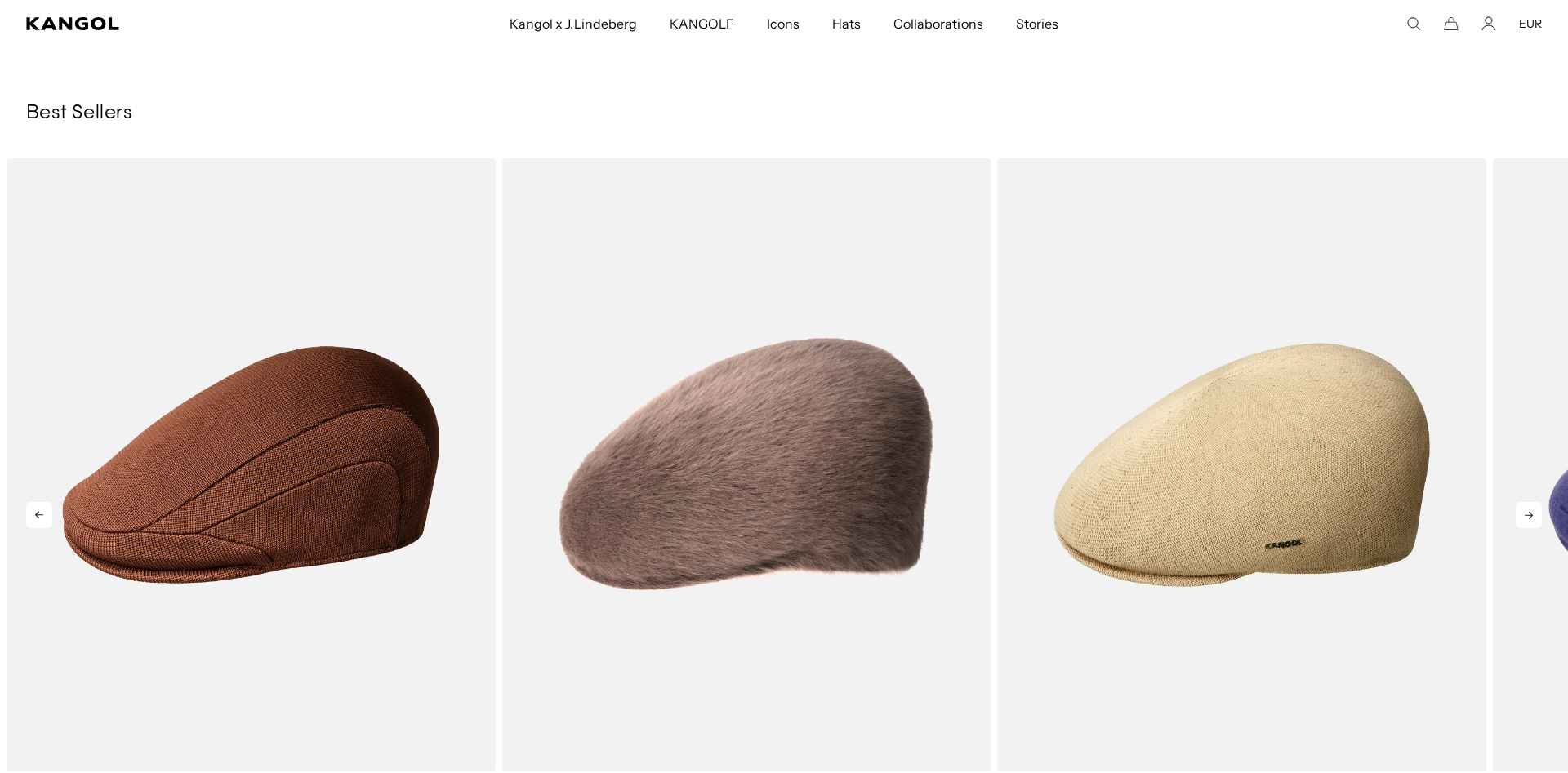
click at [1532, 515] on icon at bounding box center [1528, 516] width 9 height 8
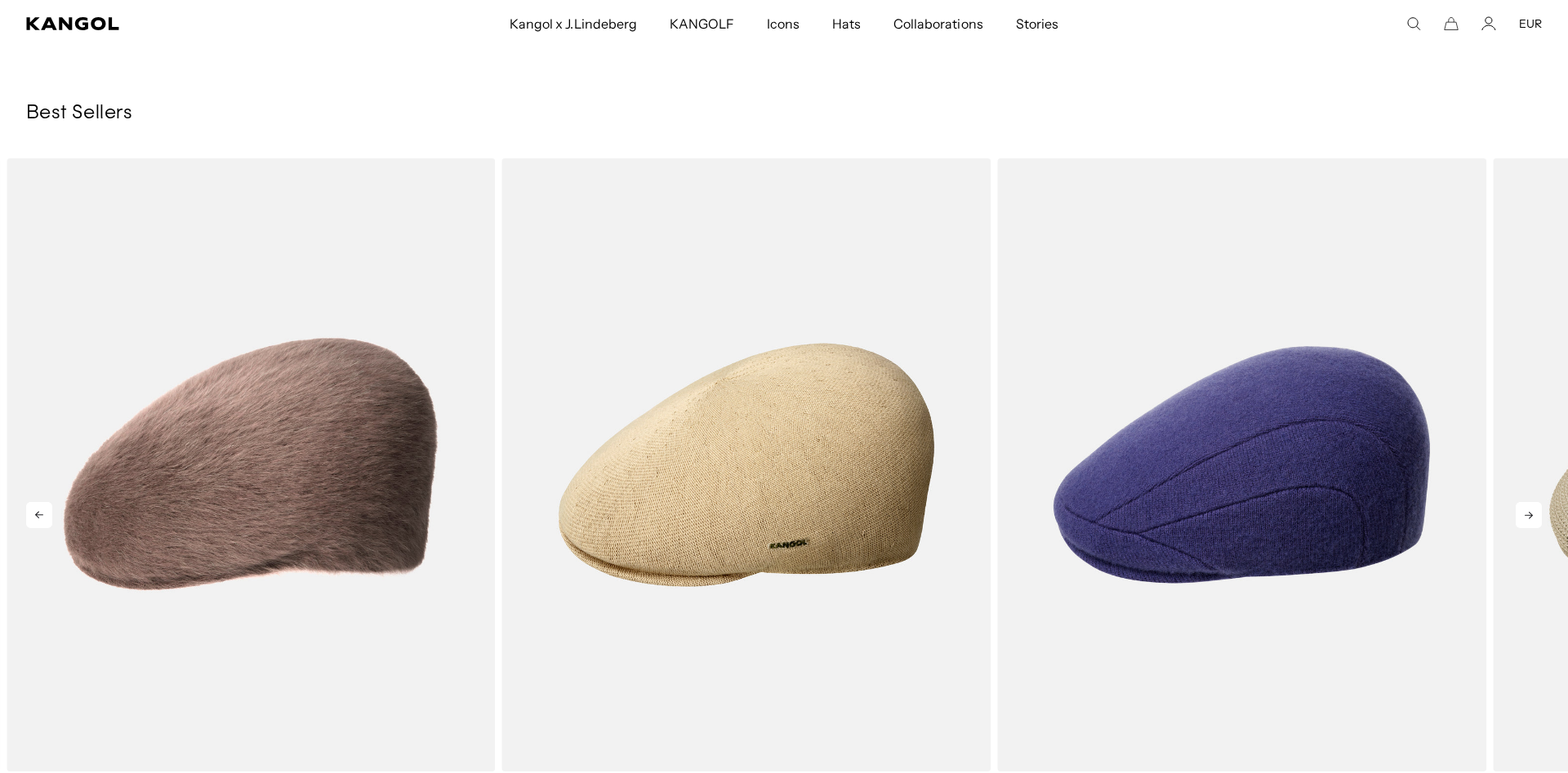
click at [1532, 515] on icon at bounding box center [1528, 516] width 9 height 8
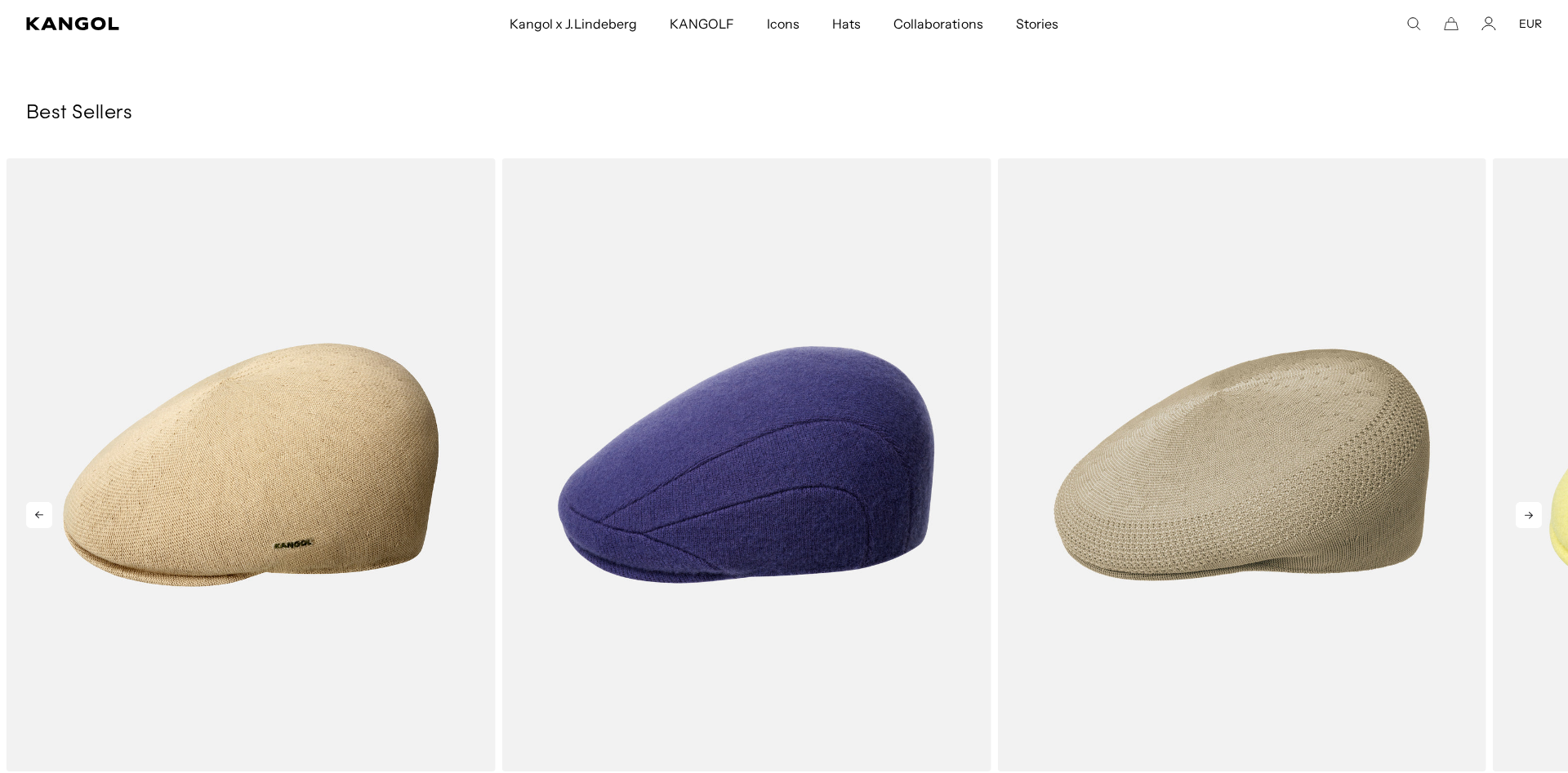
click at [1532, 515] on icon at bounding box center [1528, 516] width 9 height 8
